Goal: Information Seeking & Learning: Learn about a topic

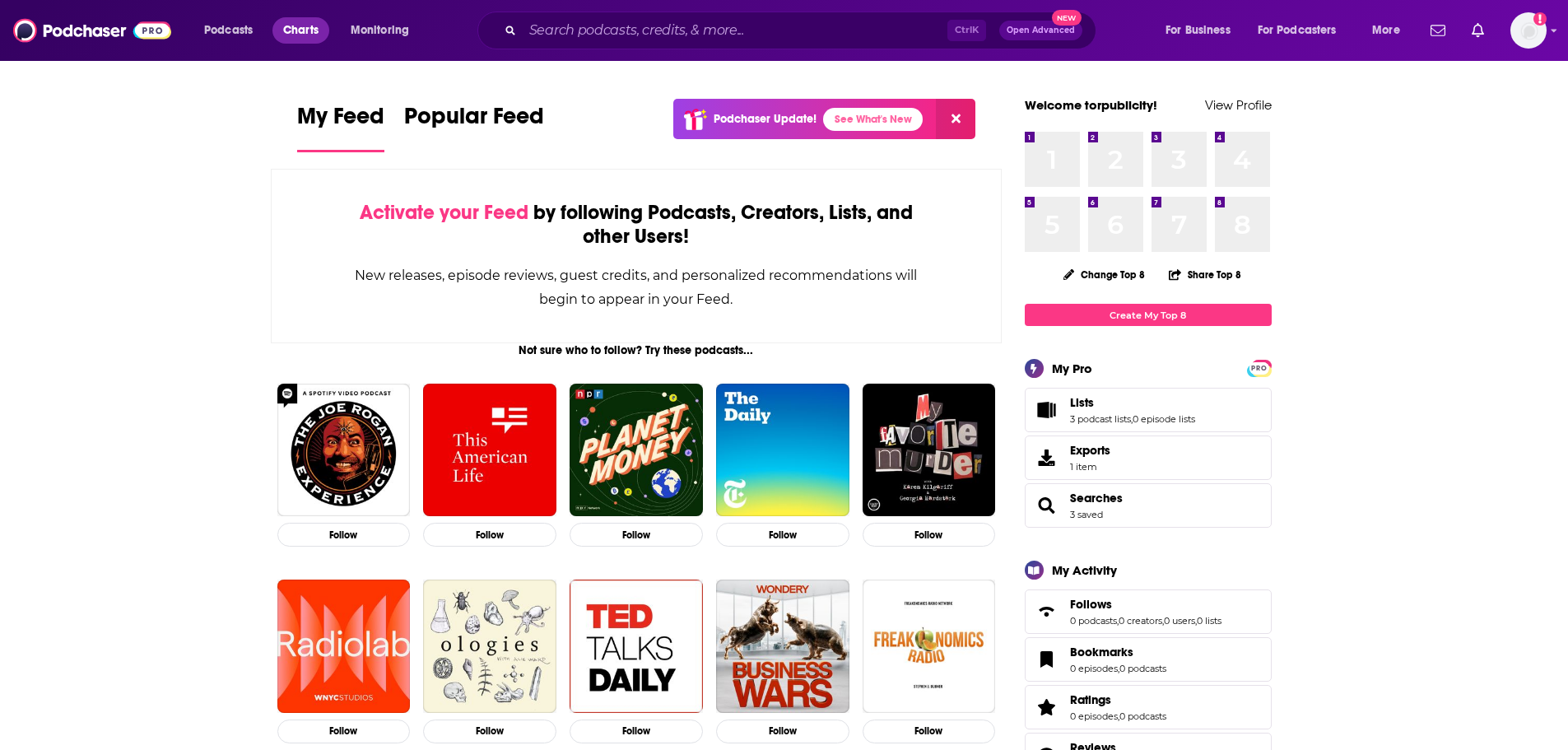
click at [297, 27] on span "Charts" at bounding box center [300, 30] width 35 height 23
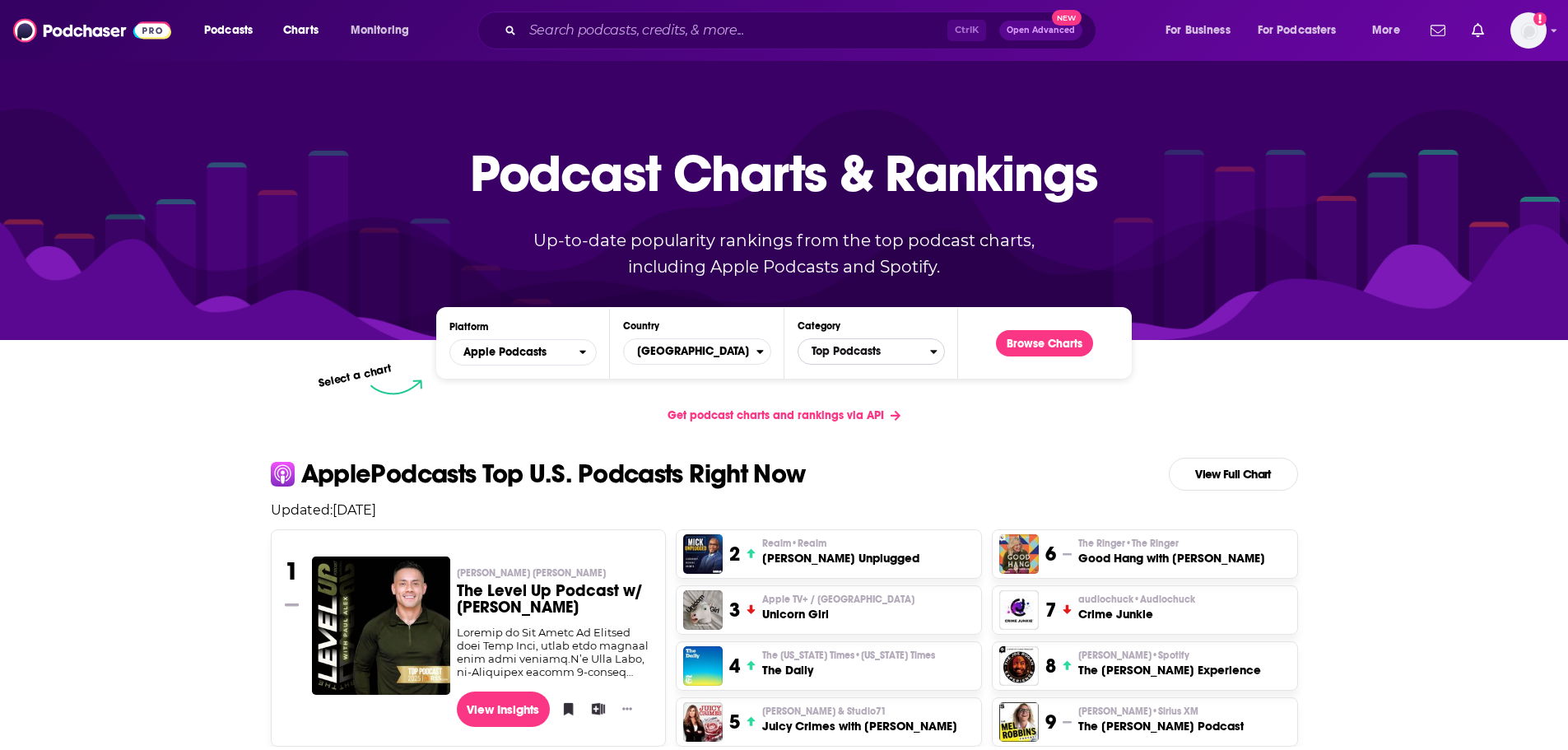
click at [908, 353] on span "Top Podcasts" at bounding box center [864, 352] width 132 height 28
click at [897, 437] on button "Arts / Books" at bounding box center [872, 446] width 132 height 20
click at [1056, 345] on button "Browse Charts" at bounding box center [1044, 343] width 97 height 27
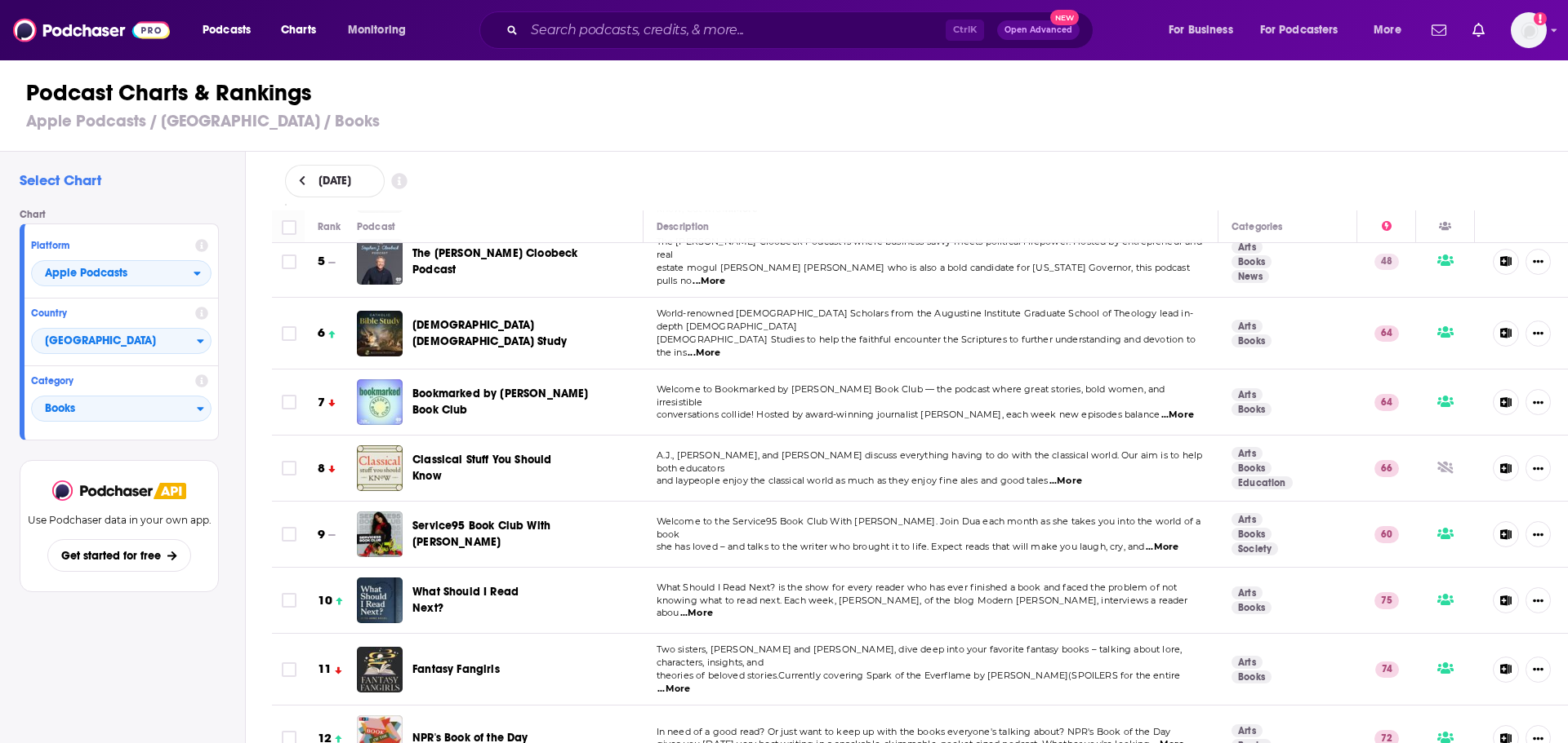
scroll to position [326, 0]
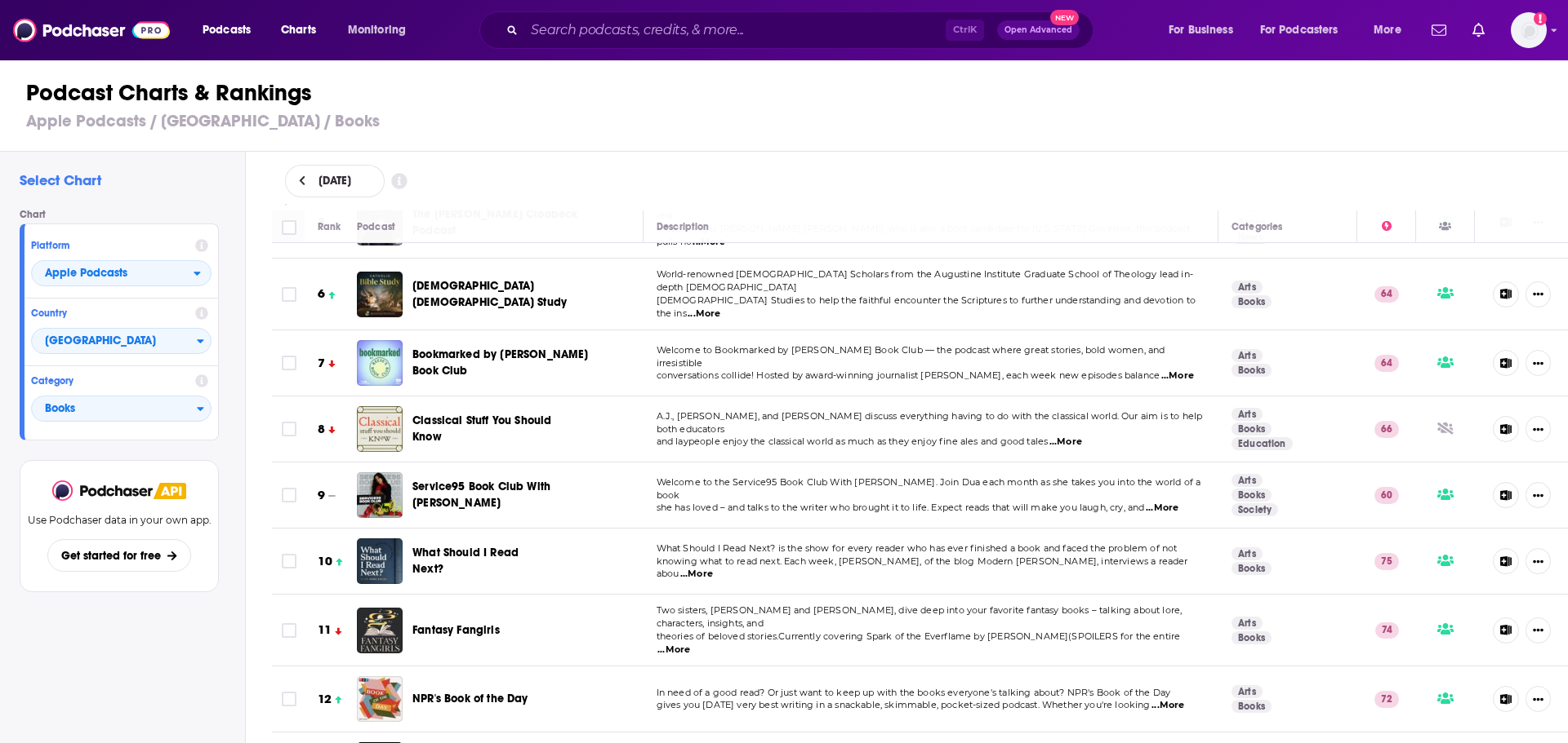
click at [1161, 370] on span "...More" at bounding box center [1177, 376] width 32 height 13
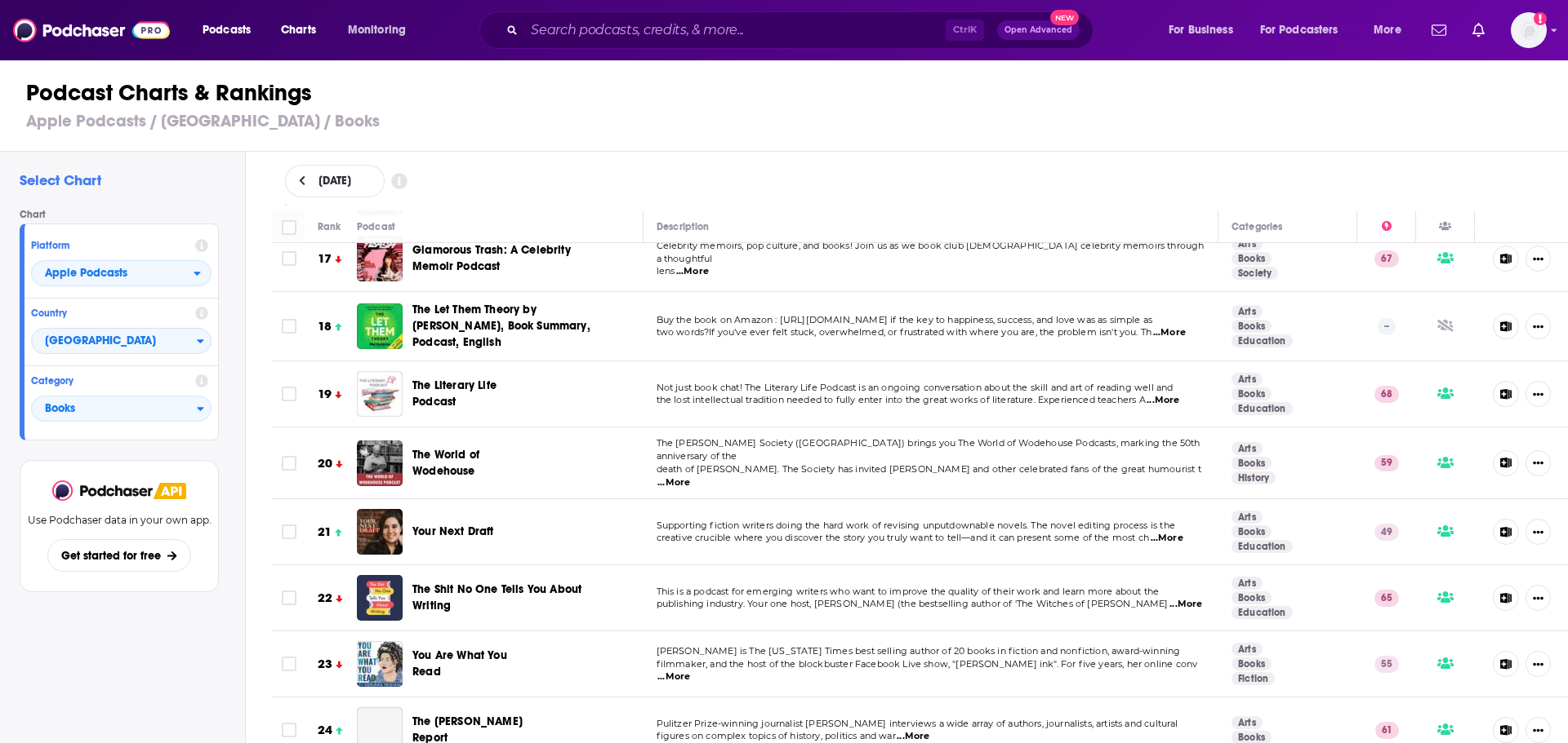
scroll to position [1143, 0]
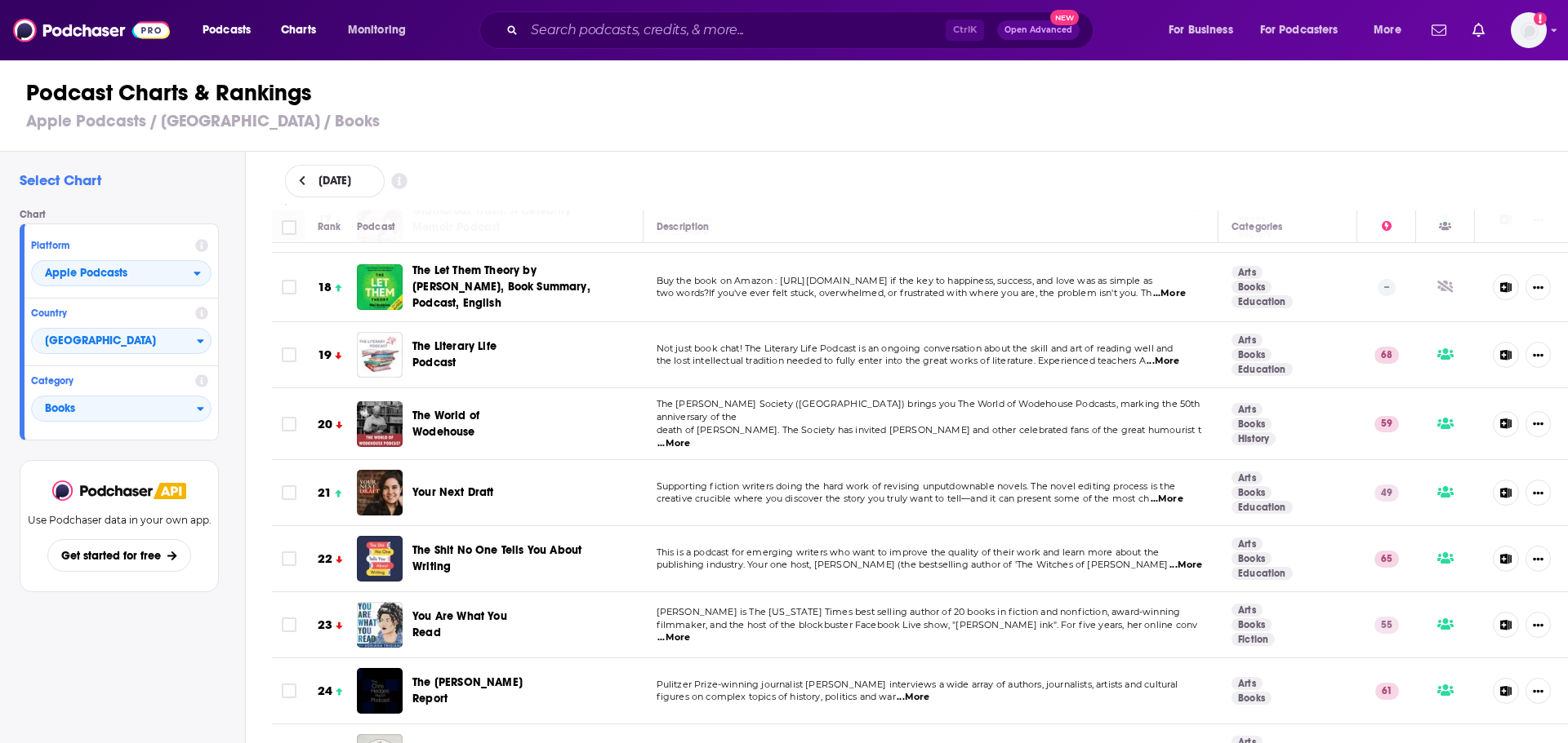
click at [1173, 355] on span "...More" at bounding box center [1163, 361] width 32 height 13
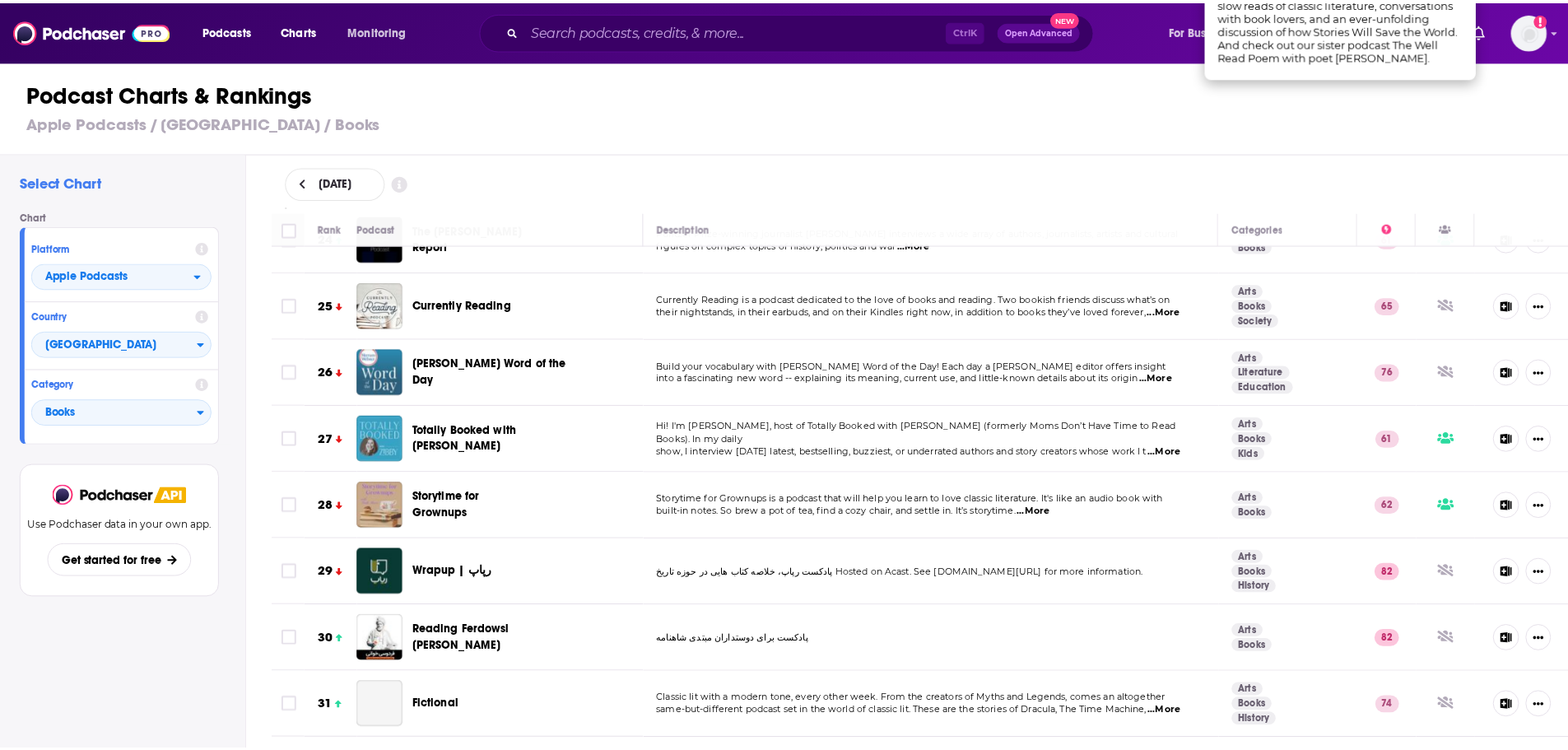
scroll to position [1647, 0]
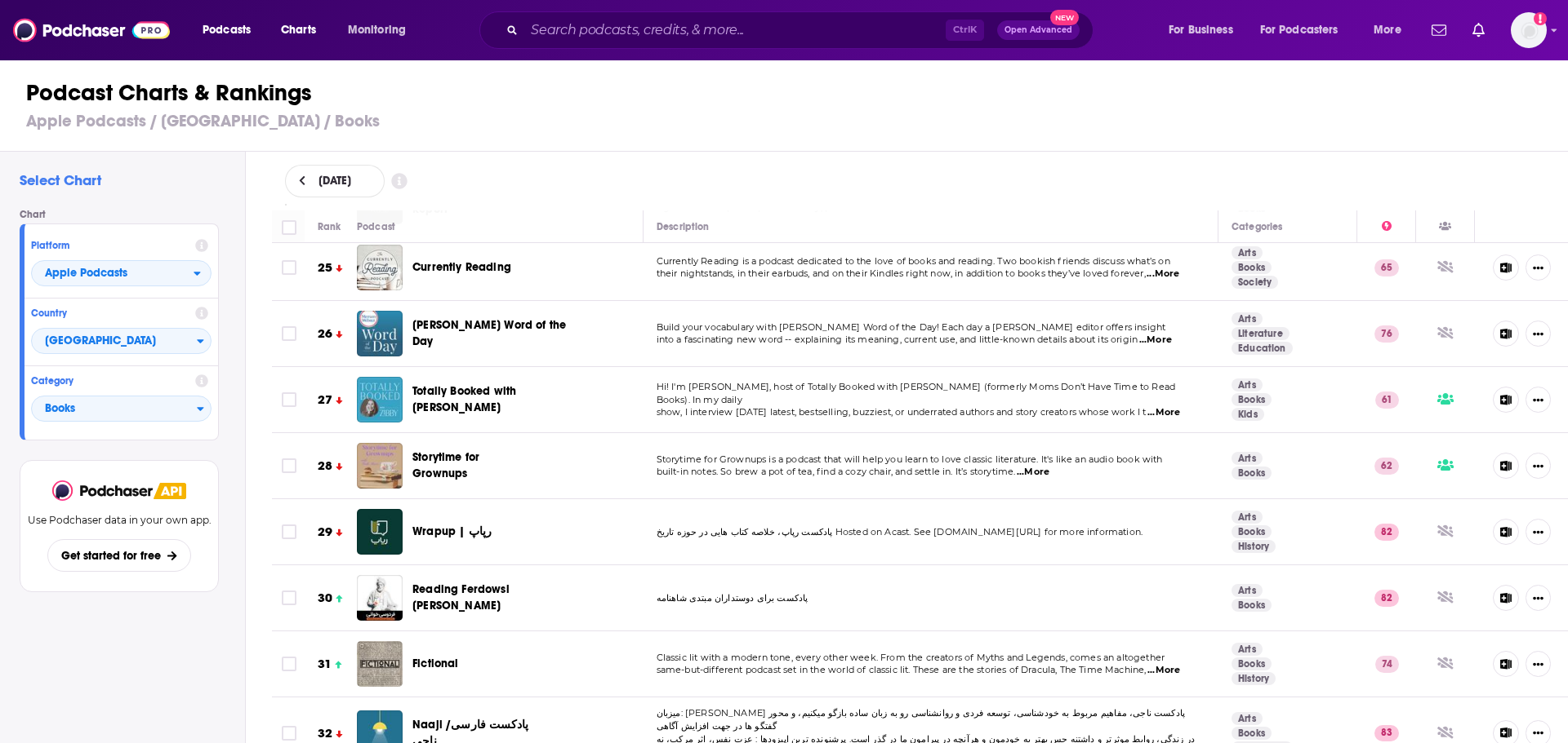
click at [656, 44] on div "Ctrl K Open Advanced New" at bounding box center [786, 30] width 614 height 37
click at [646, 22] on input "Search podcasts, credits, & more..." at bounding box center [735, 30] width 421 height 26
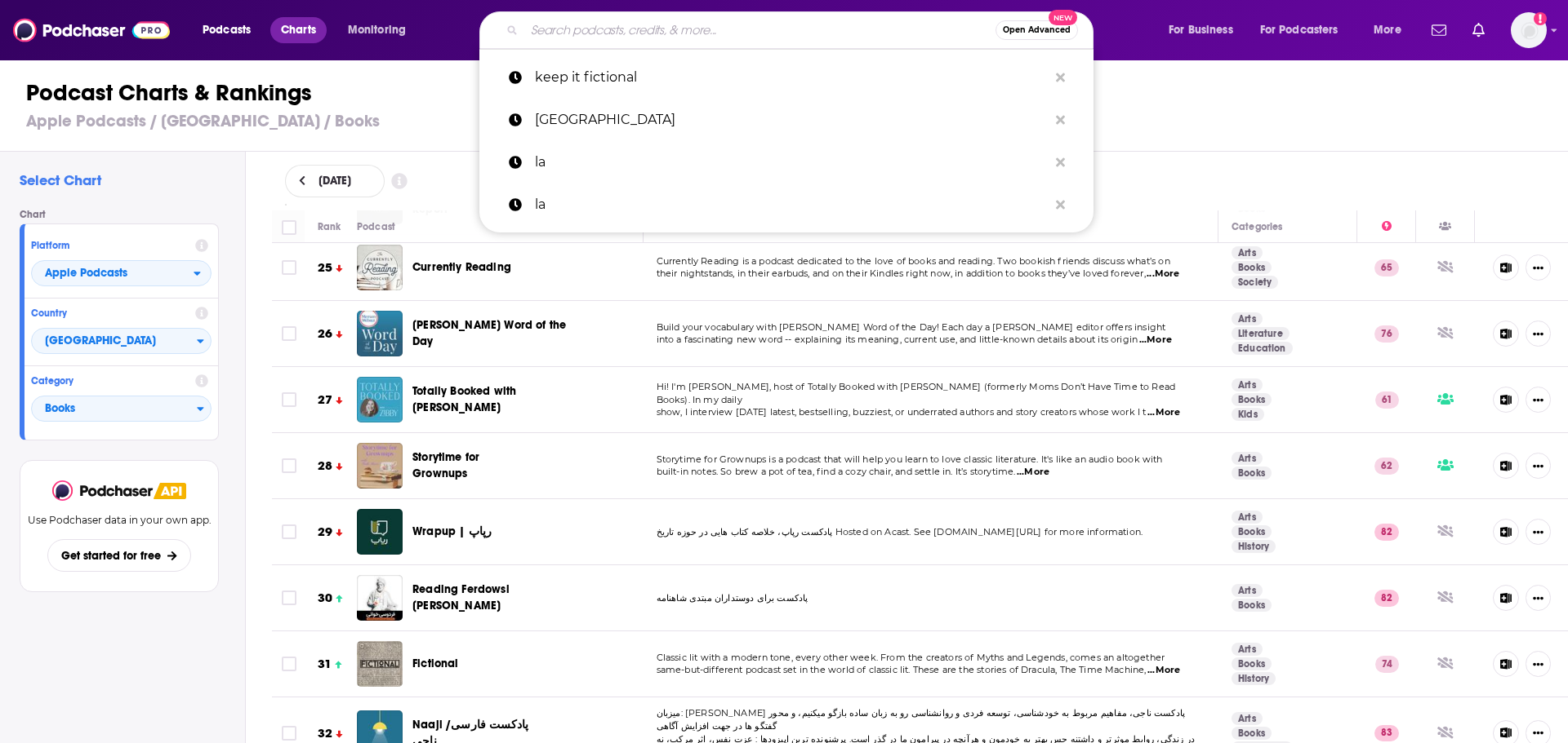
click at [302, 32] on span "Charts" at bounding box center [298, 30] width 35 height 23
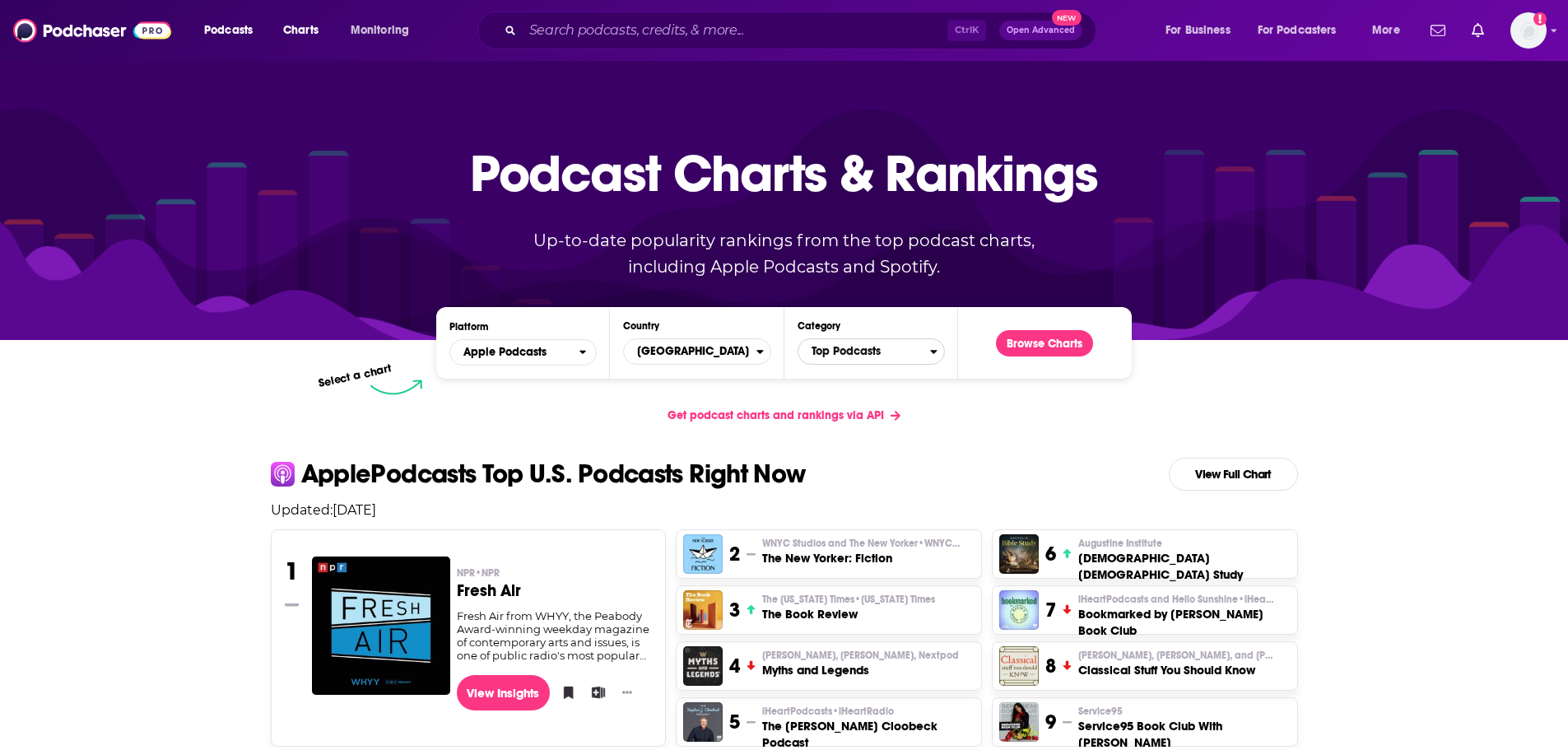
click at [856, 349] on span "Top Podcasts" at bounding box center [864, 352] width 132 height 28
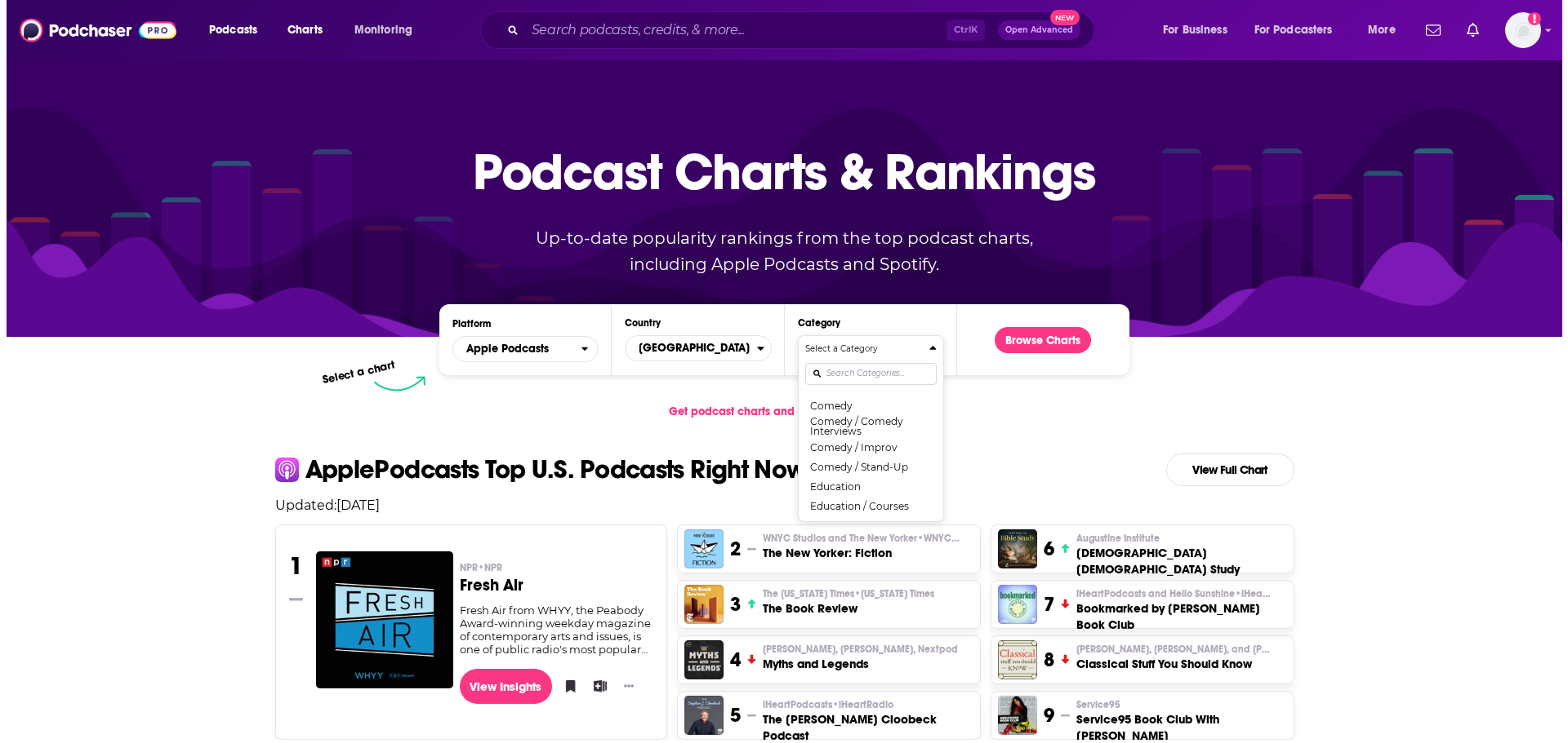
scroll to position [286, 0]
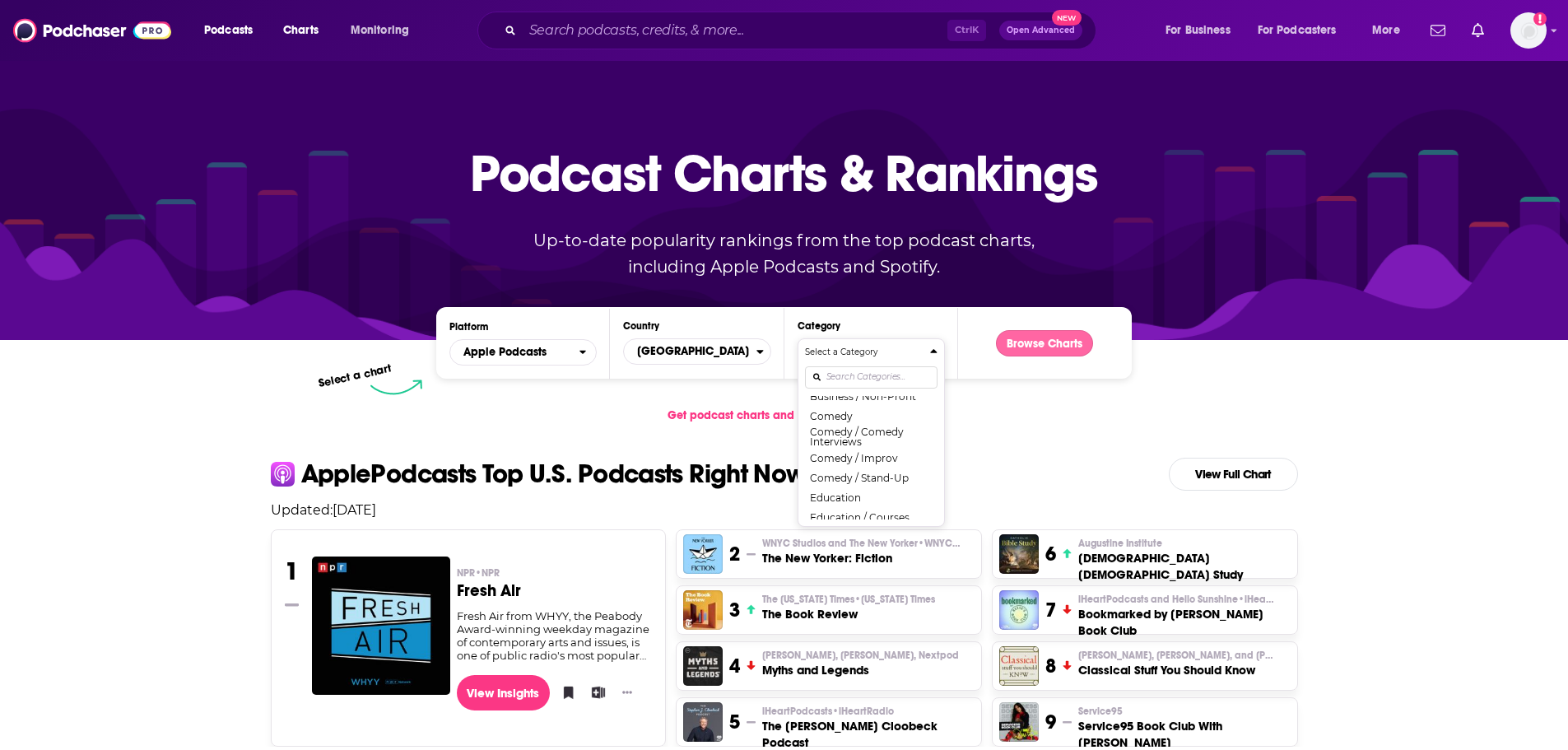
click at [1053, 354] on button "Browse Charts" at bounding box center [1044, 343] width 97 height 27
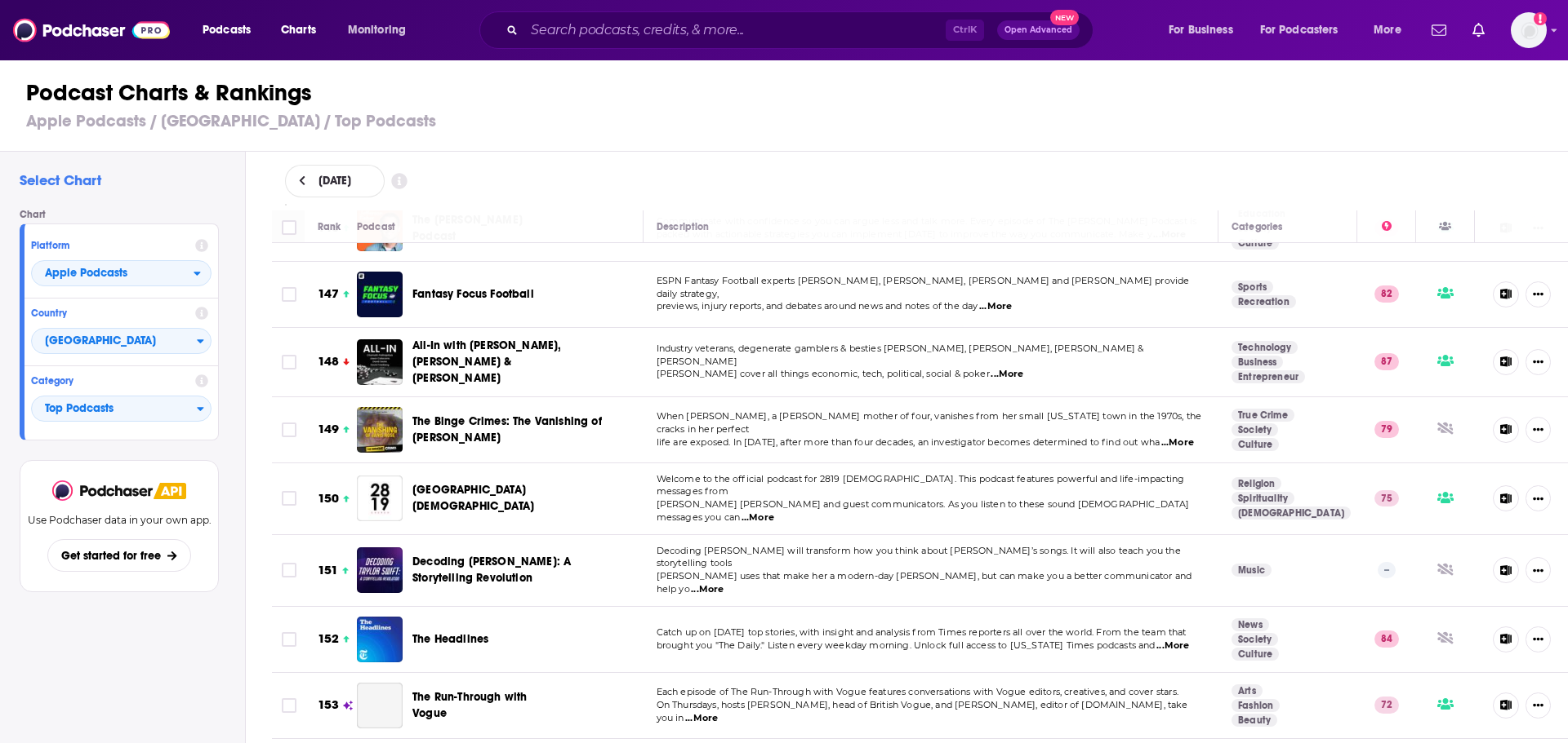
scroll to position [9628, 0]
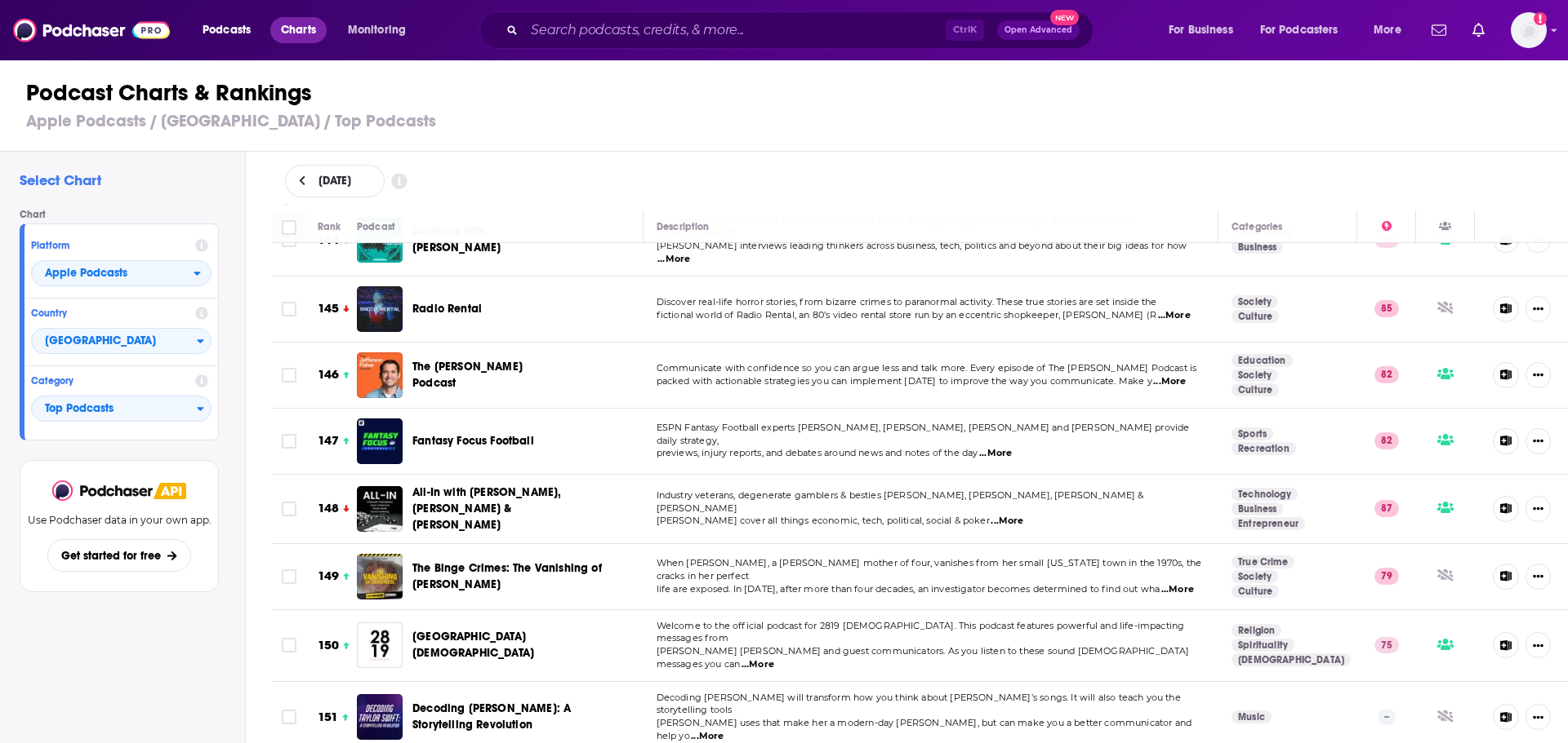
click at [298, 23] on span "Charts" at bounding box center [298, 30] width 35 height 23
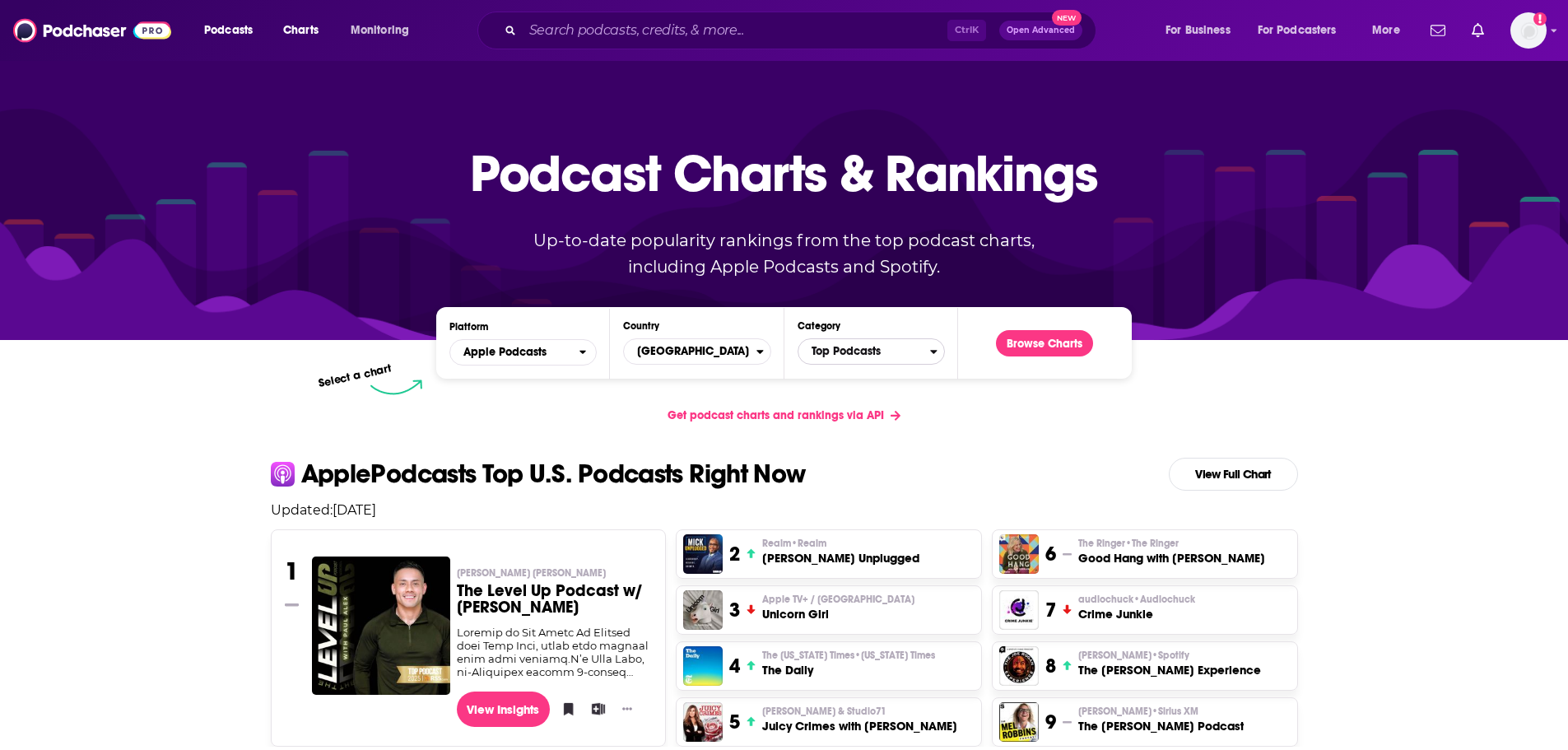
click at [873, 352] on span "Top Podcasts" at bounding box center [864, 352] width 132 height 28
click at [857, 427] on button "Arts" at bounding box center [872, 426] width 132 height 20
click at [1043, 363] on div "Browse Charts" at bounding box center [1044, 343] width 124 height 46
click at [1044, 333] on button "Browse Charts" at bounding box center [1044, 343] width 97 height 27
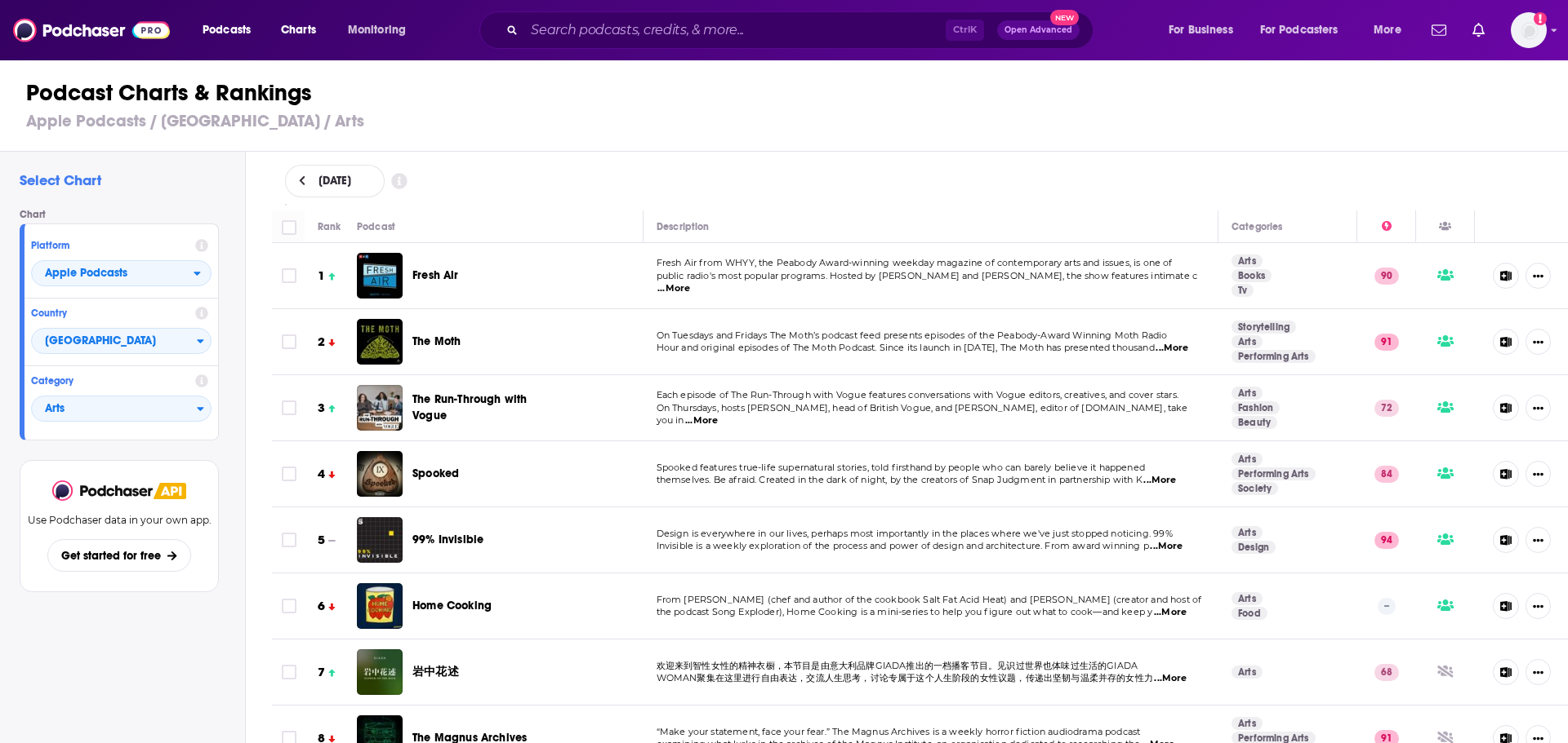
scroll to position [164, 0]
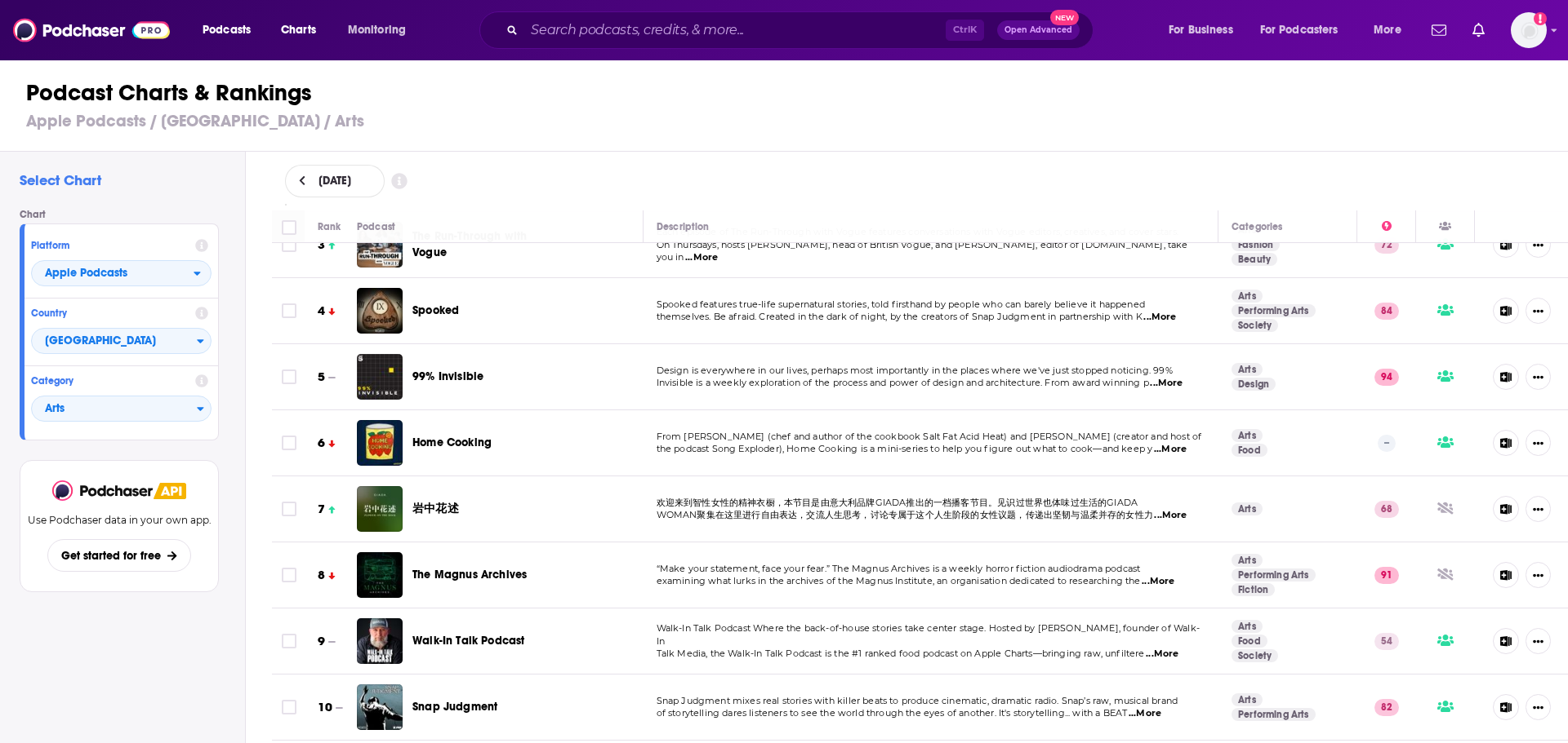
click at [1159, 388] on span "...More" at bounding box center [1166, 383] width 32 height 13
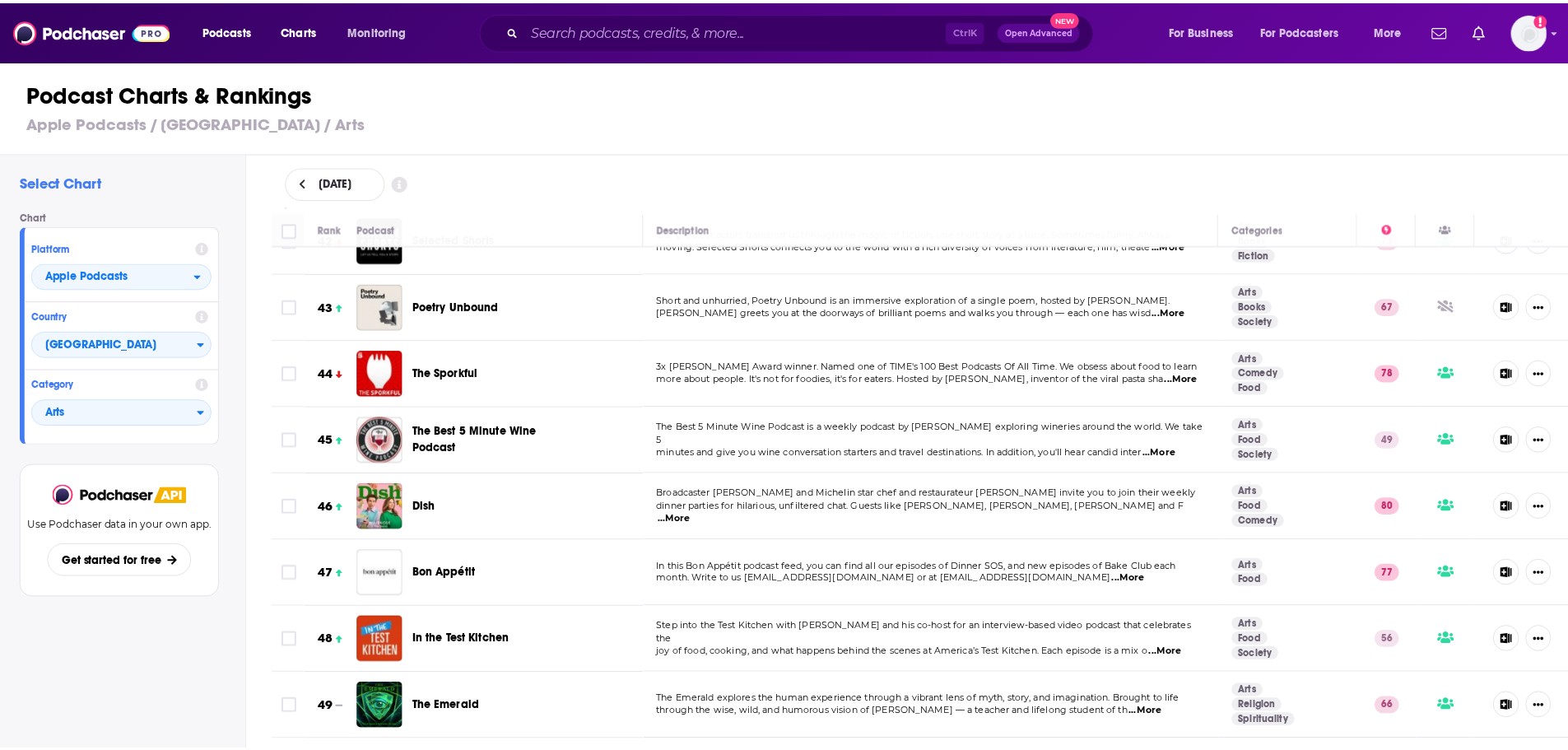
scroll to position [2966, 0]
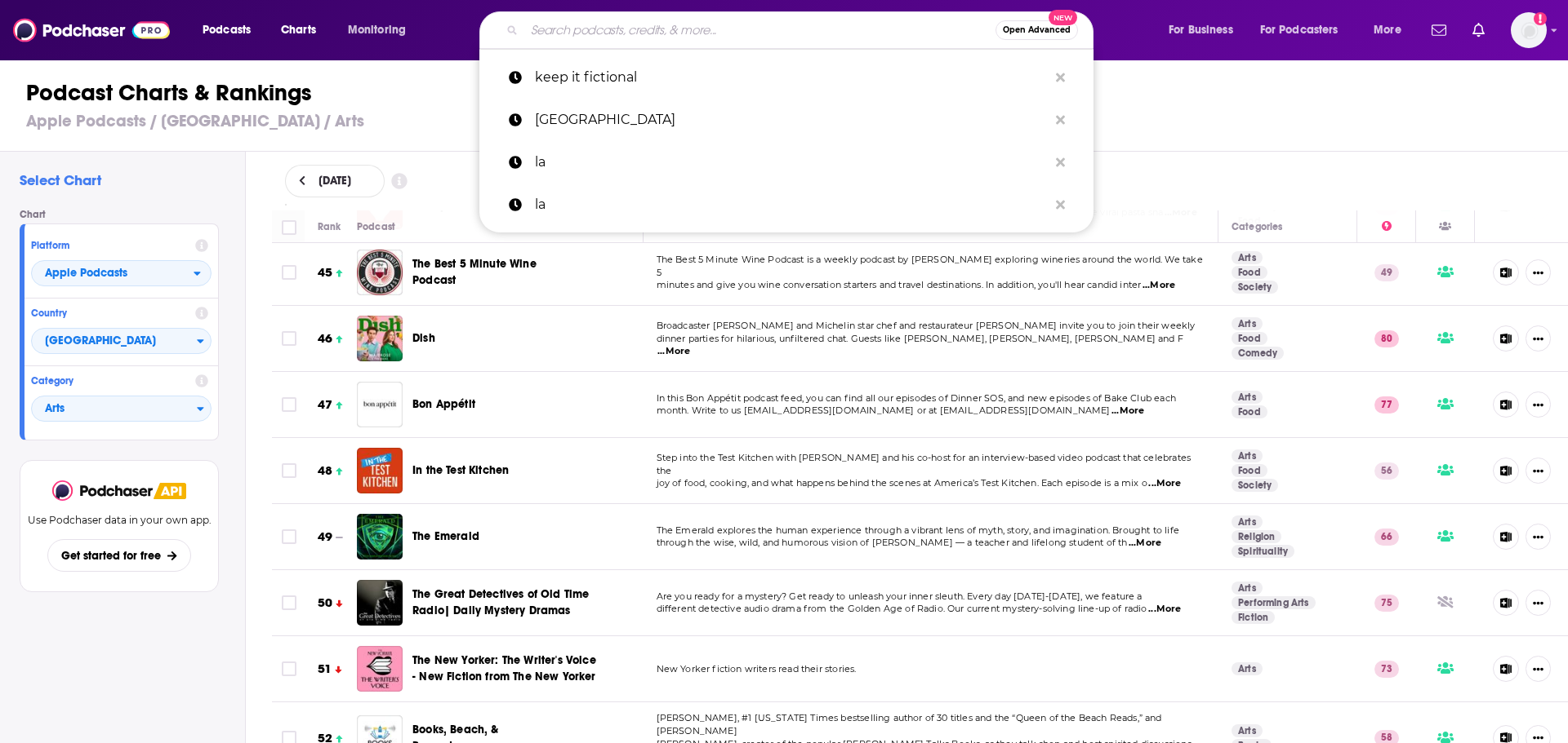
click at [774, 30] on input "Search podcasts, credits, & more..." at bounding box center [760, 30] width 472 height 26
click at [305, 29] on span "Charts" at bounding box center [298, 30] width 35 height 23
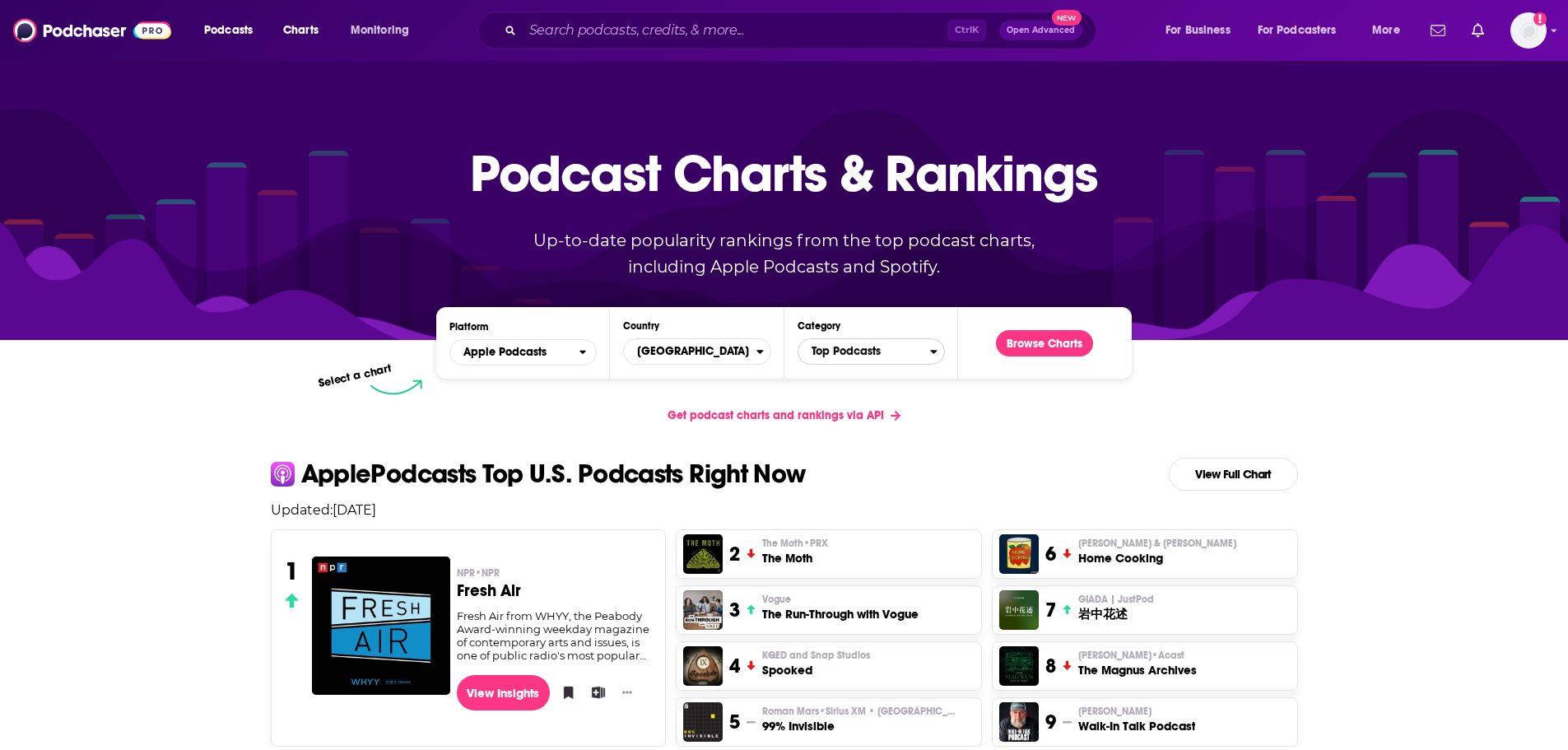
click at [862, 360] on span "Top Podcasts" at bounding box center [864, 352] width 132 height 28
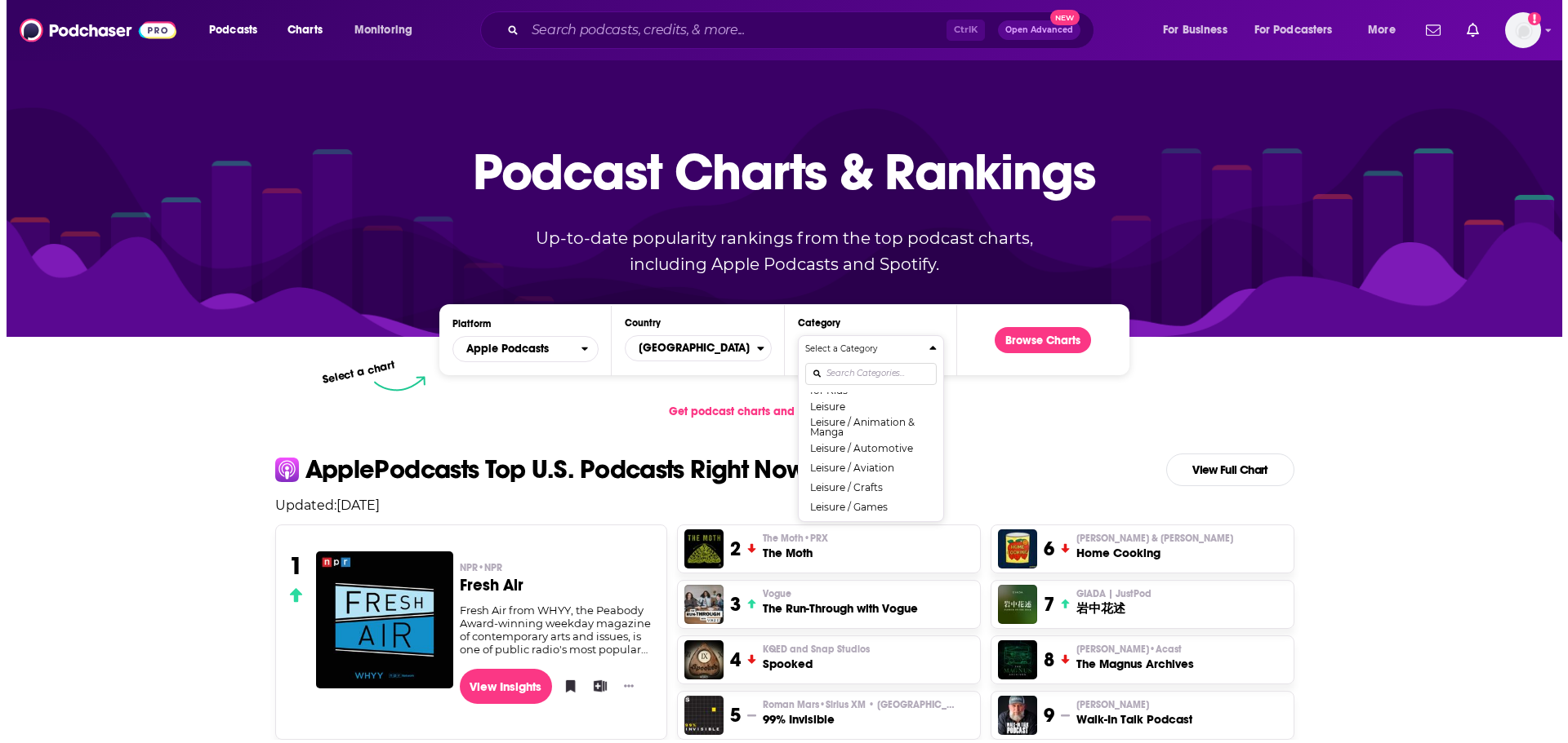
scroll to position [820, 0]
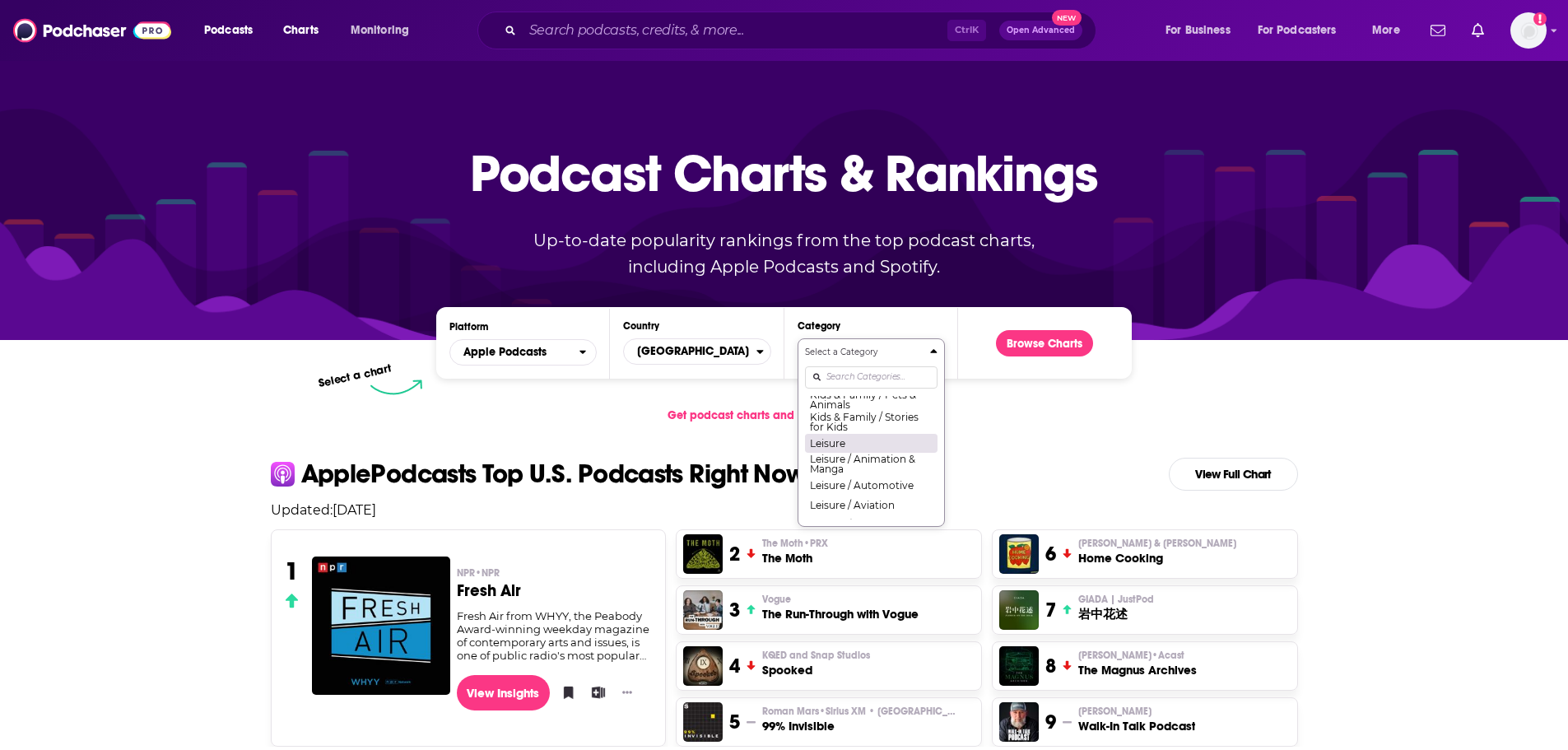
click at [885, 453] on button "Leisure" at bounding box center [872, 443] width 132 height 20
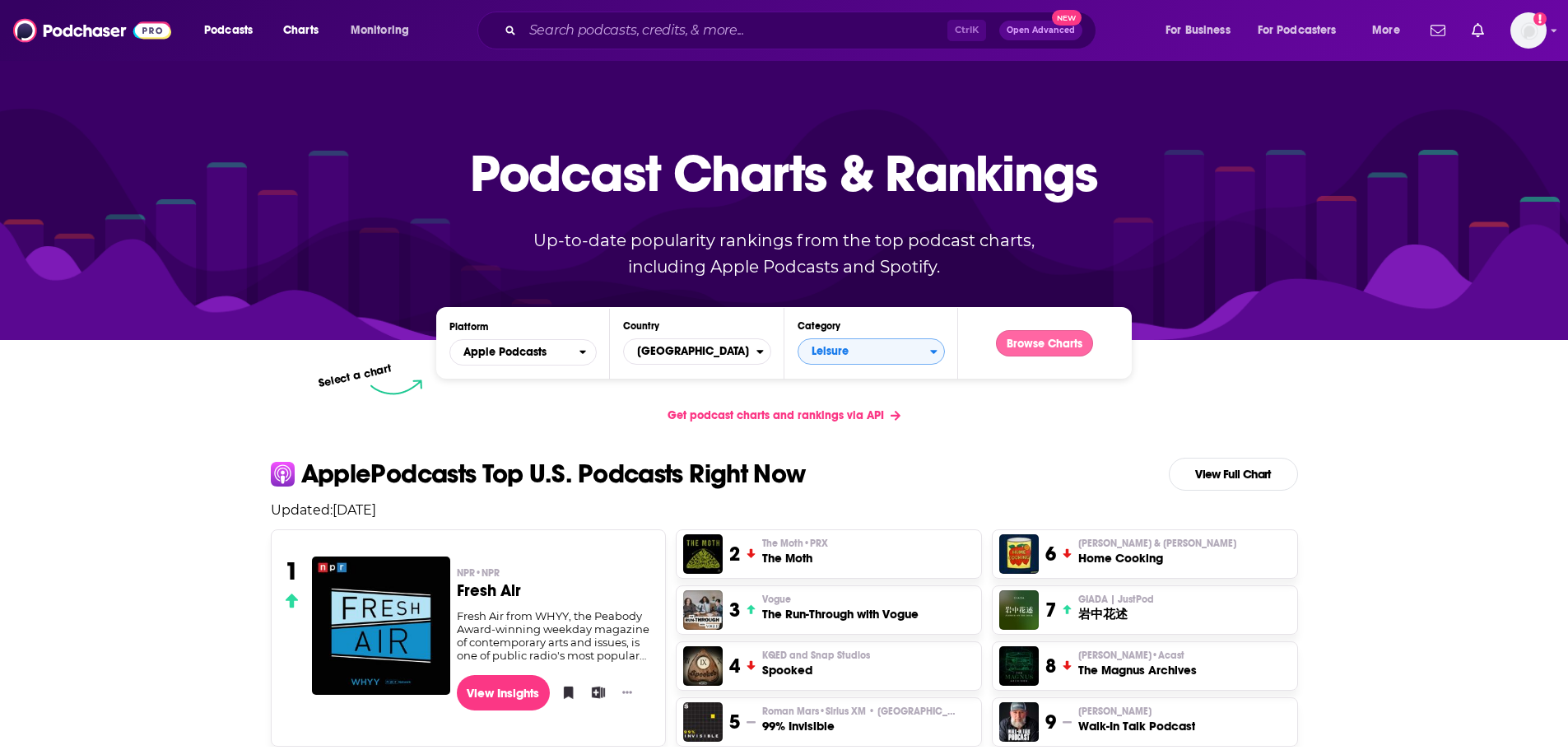
click at [1031, 339] on button "Browse Charts" at bounding box center [1044, 343] width 97 height 27
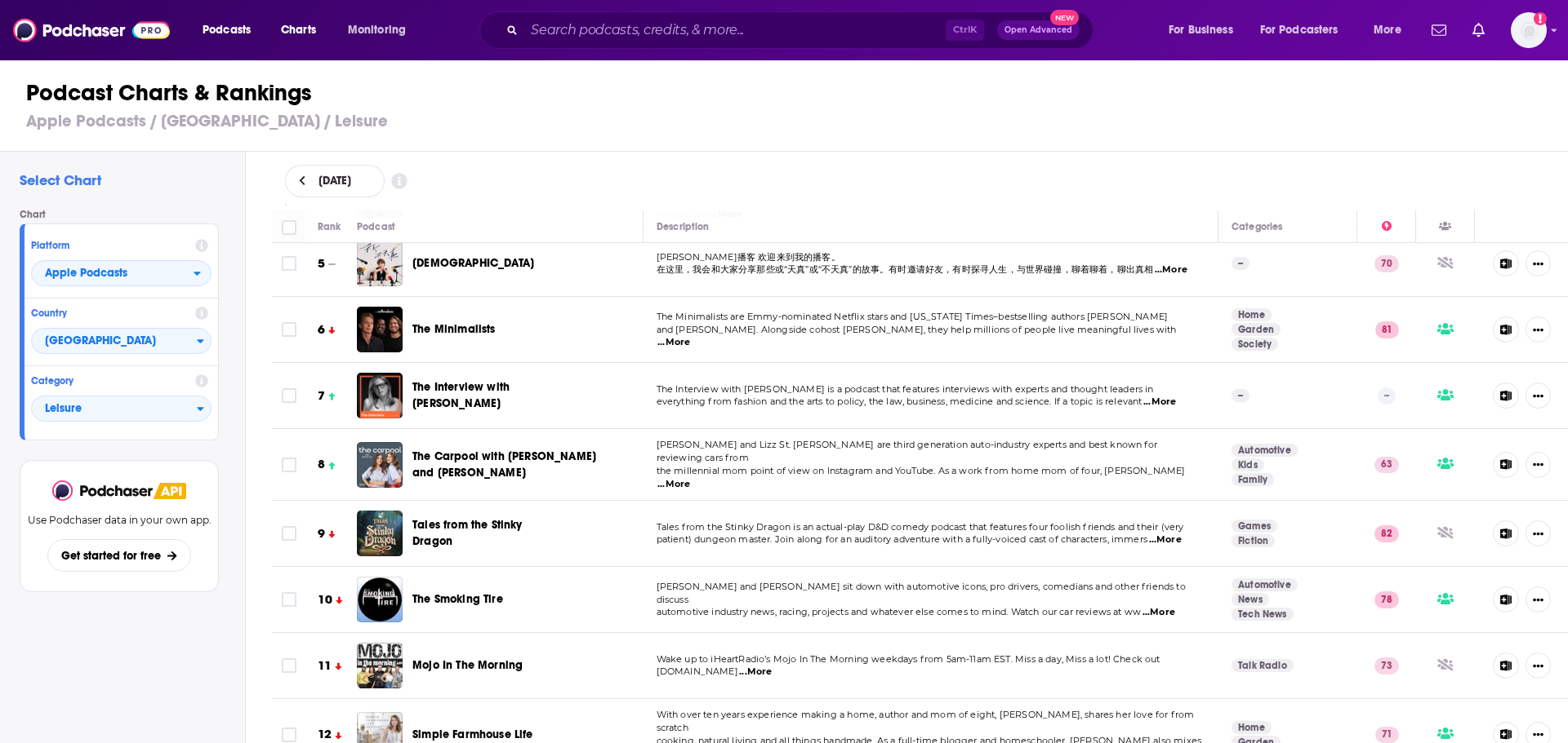
scroll to position [326, 0]
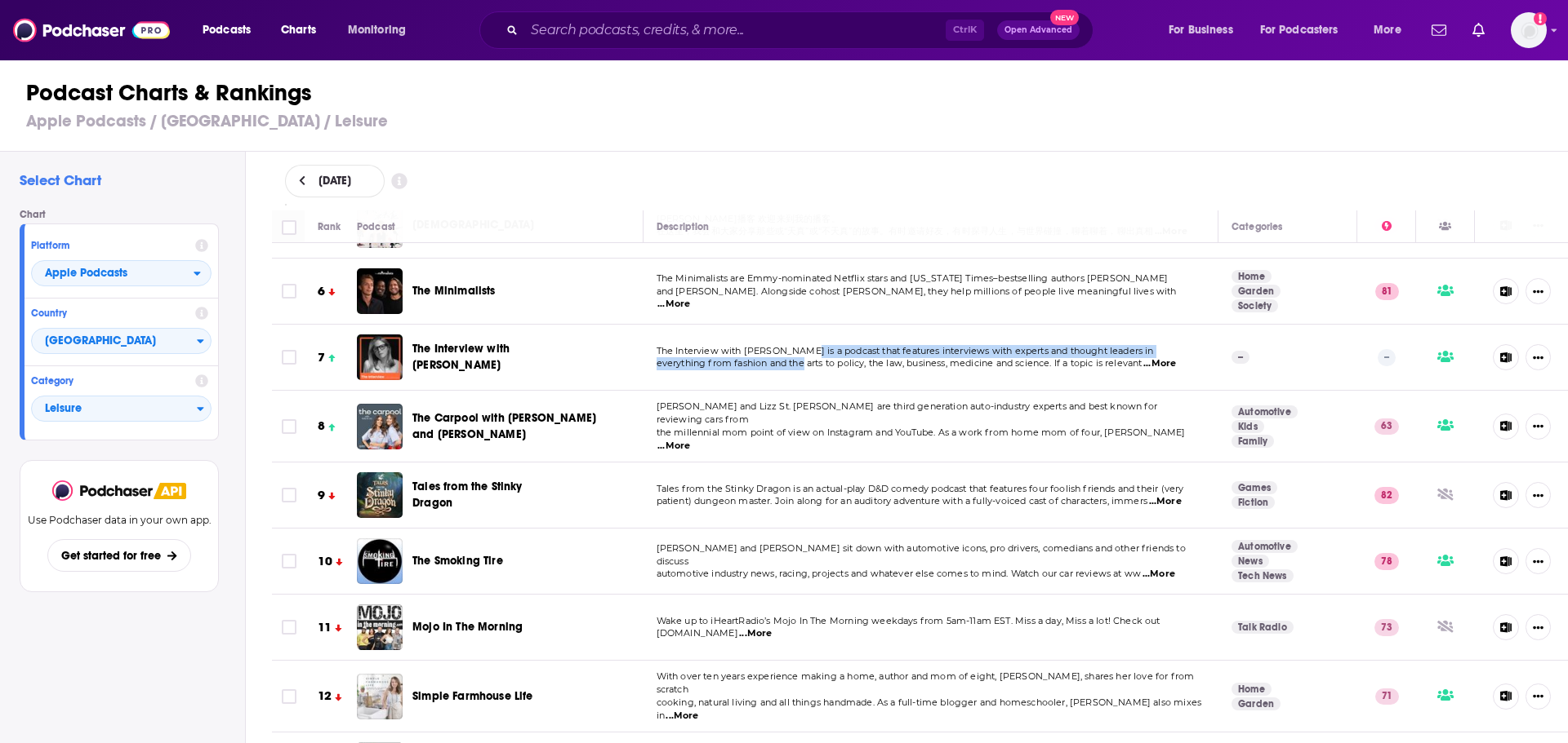
drag, startPoint x: 798, startPoint y: 343, endPoint x: 865, endPoint y: 354, distance: 67.9
click at [801, 354] on div "The Interview with [PERSON_NAME] is a podcast that features interviews with exp…" at bounding box center [931, 358] width 549 height 26
click at [1166, 357] on span "...More" at bounding box center [1160, 363] width 32 height 13
click at [997, 427] on span "the millennial mom point of view on Instagram and YouTube. As a work from home …" at bounding box center [921, 432] width 529 height 11
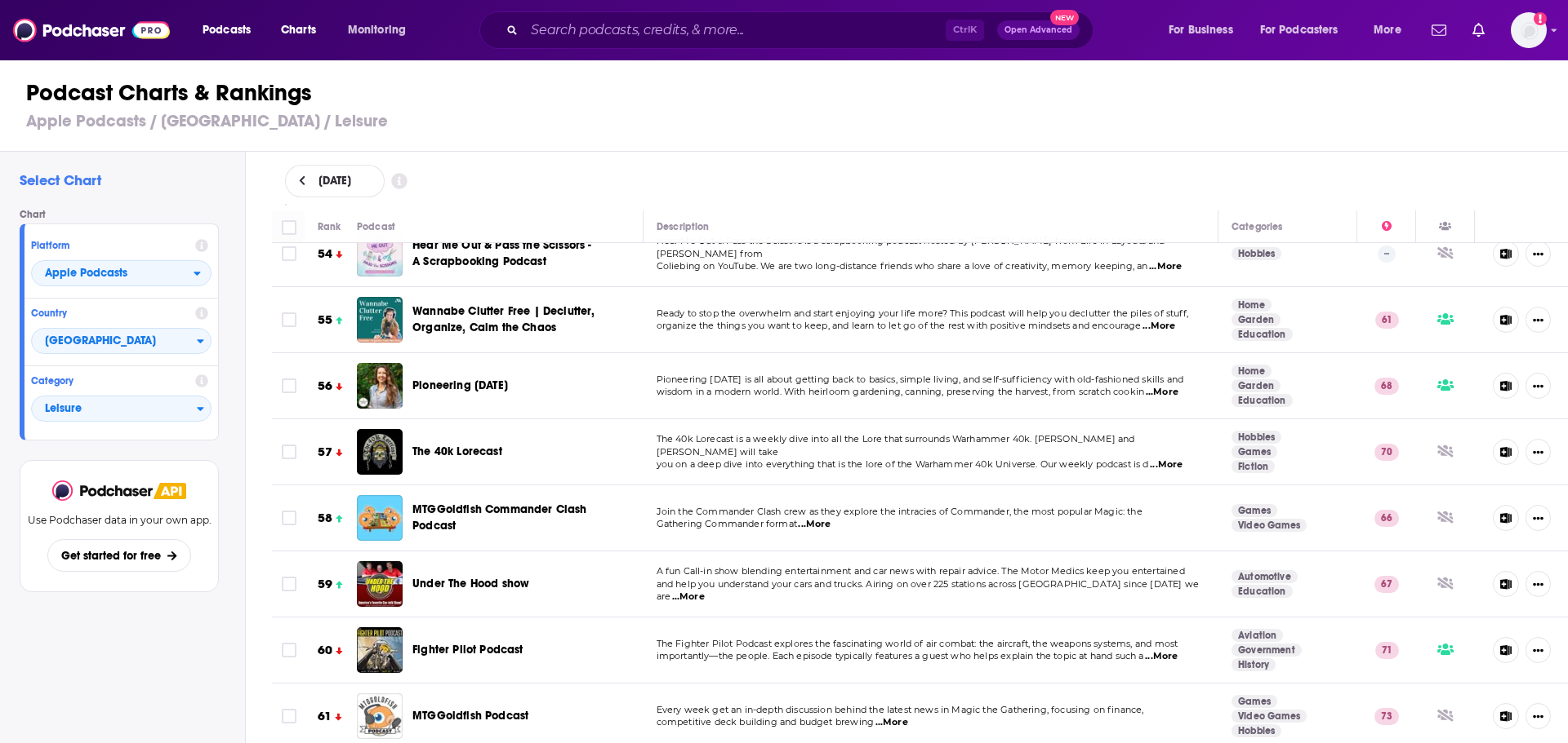
scroll to position [3917, 0]
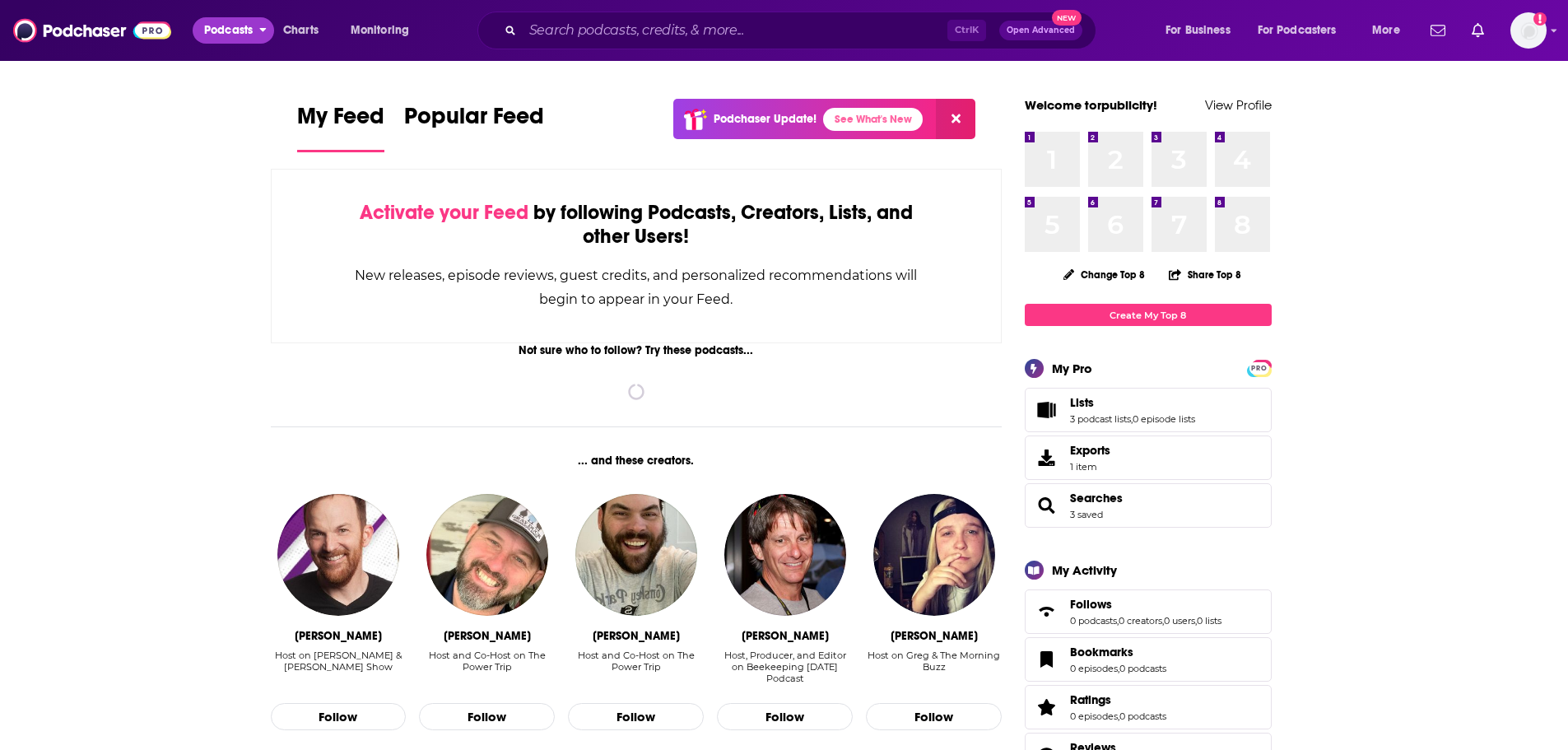
click at [248, 24] on span "Podcasts" at bounding box center [228, 30] width 49 height 23
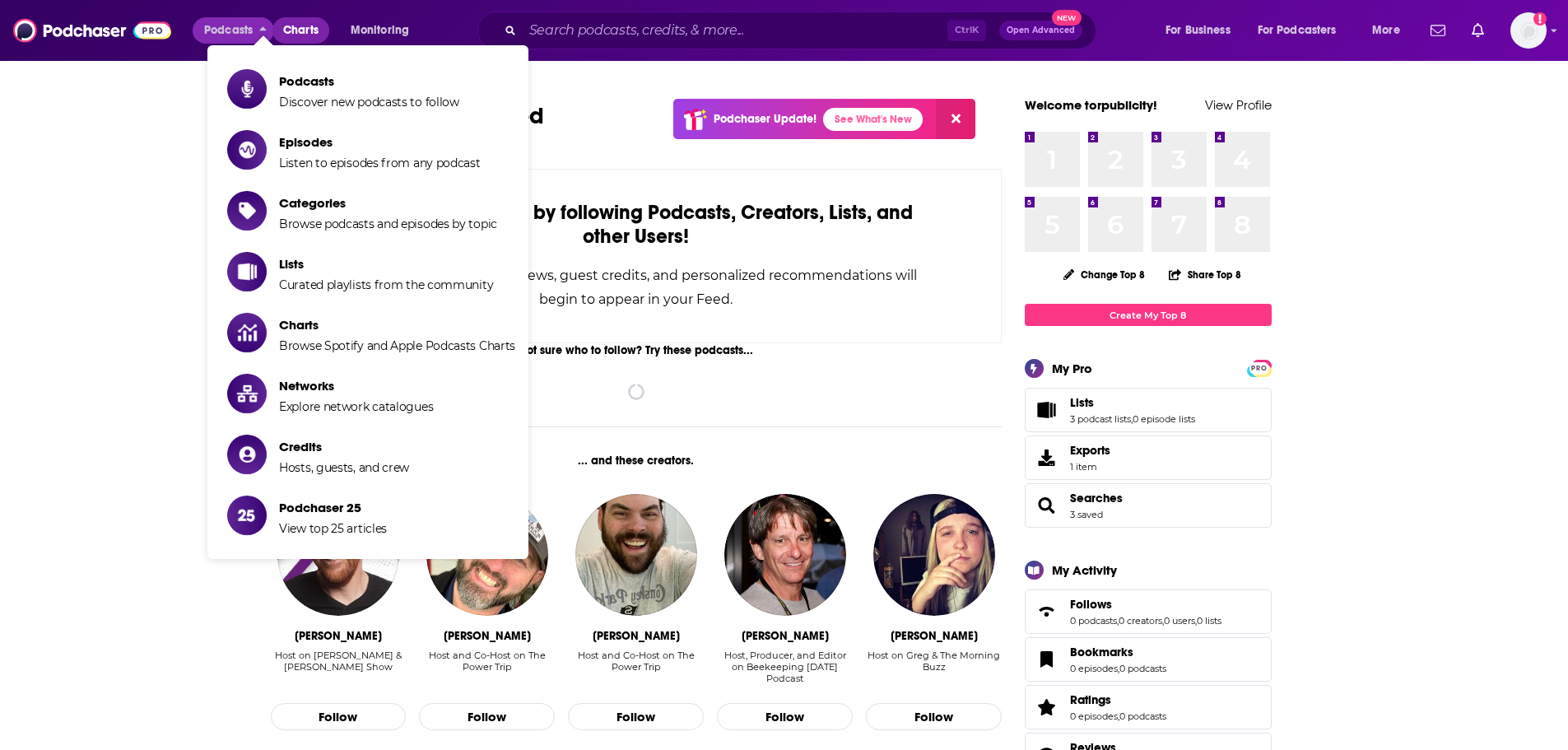
click at [304, 29] on span "Charts" at bounding box center [300, 30] width 35 height 23
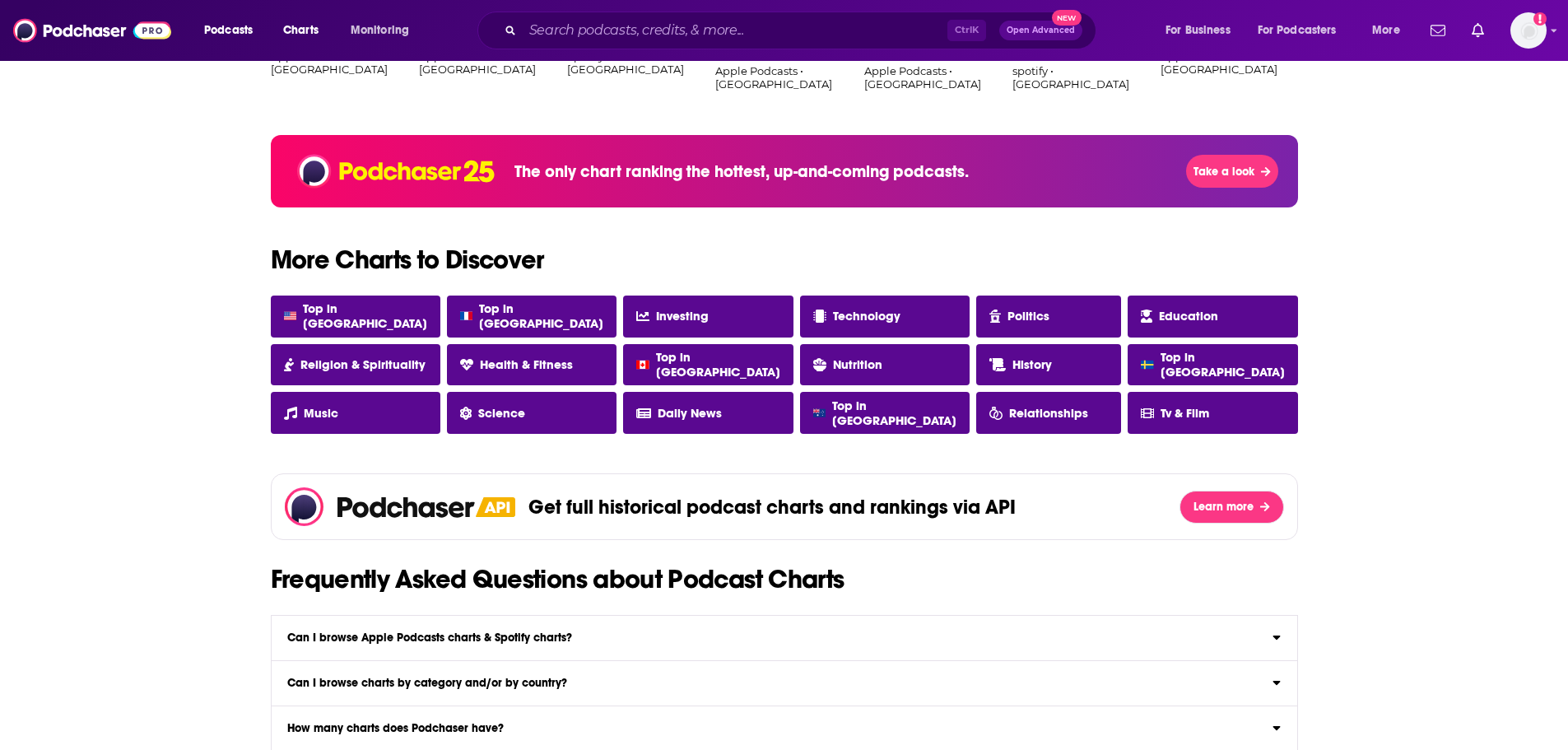
scroll to position [1243, 0]
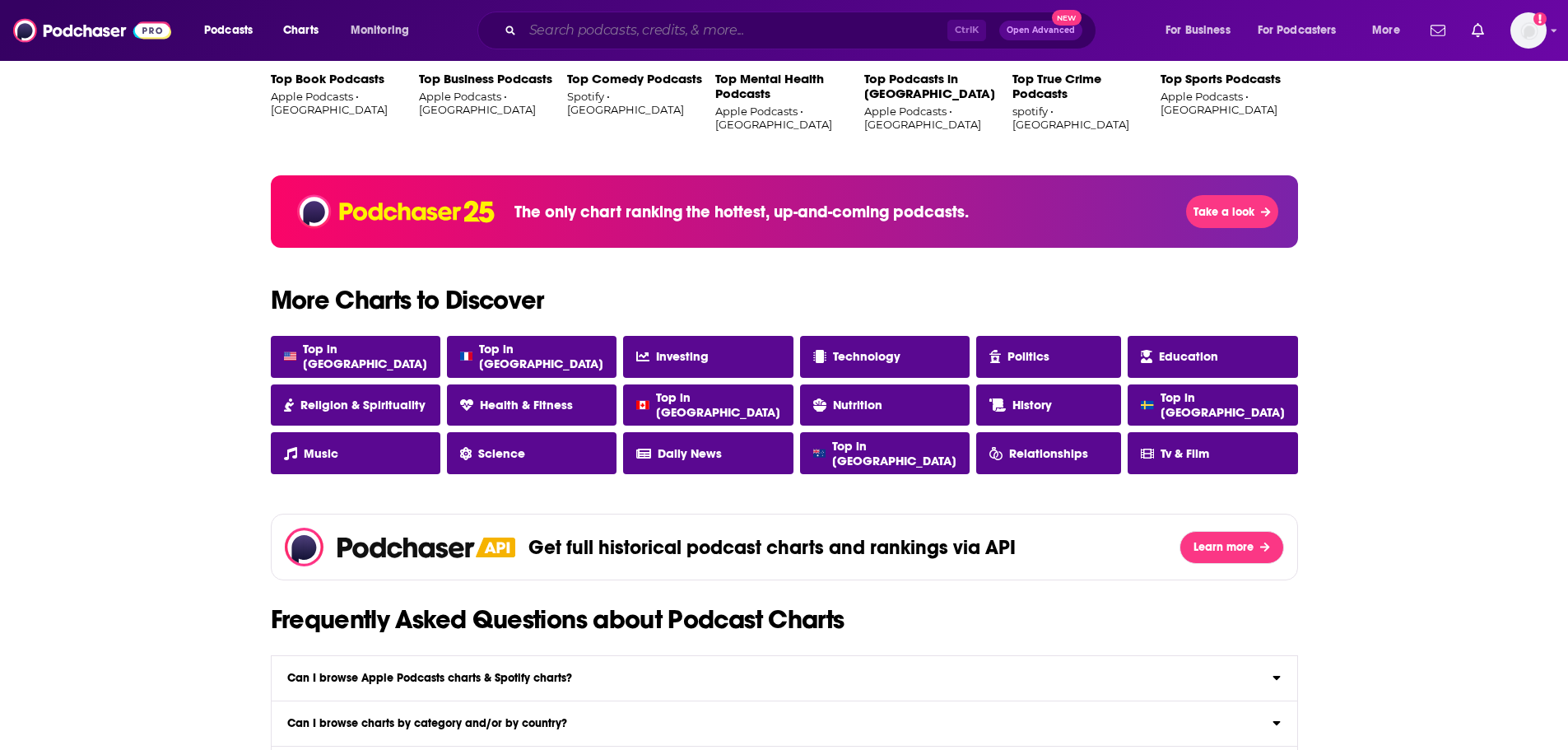
click at [754, 33] on input "Search podcasts, credits, & more..." at bounding box center [735, 30] width 425 height 27
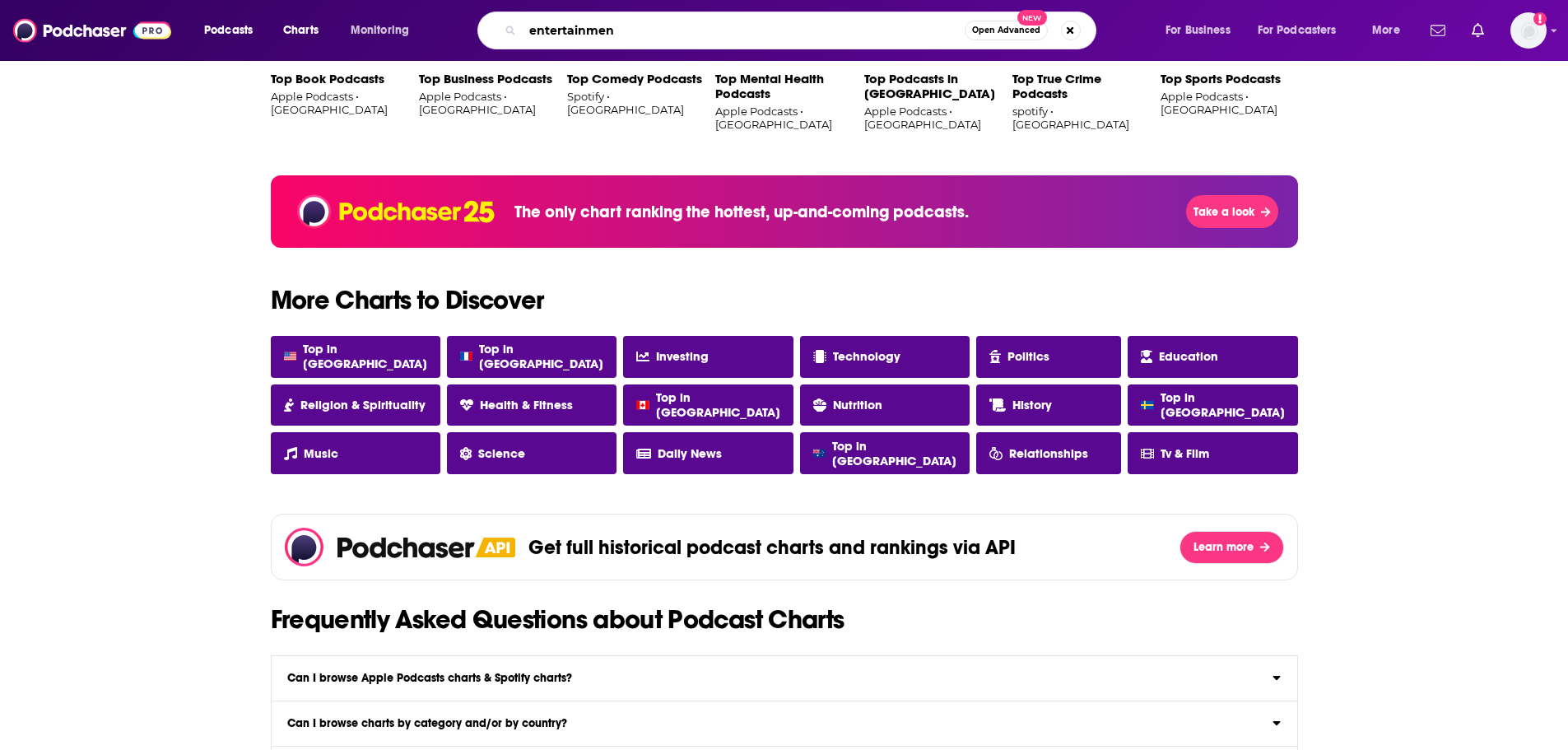
type input "entertainment"
